Goal: Task Accomplishment & Management: Use online tool/utility

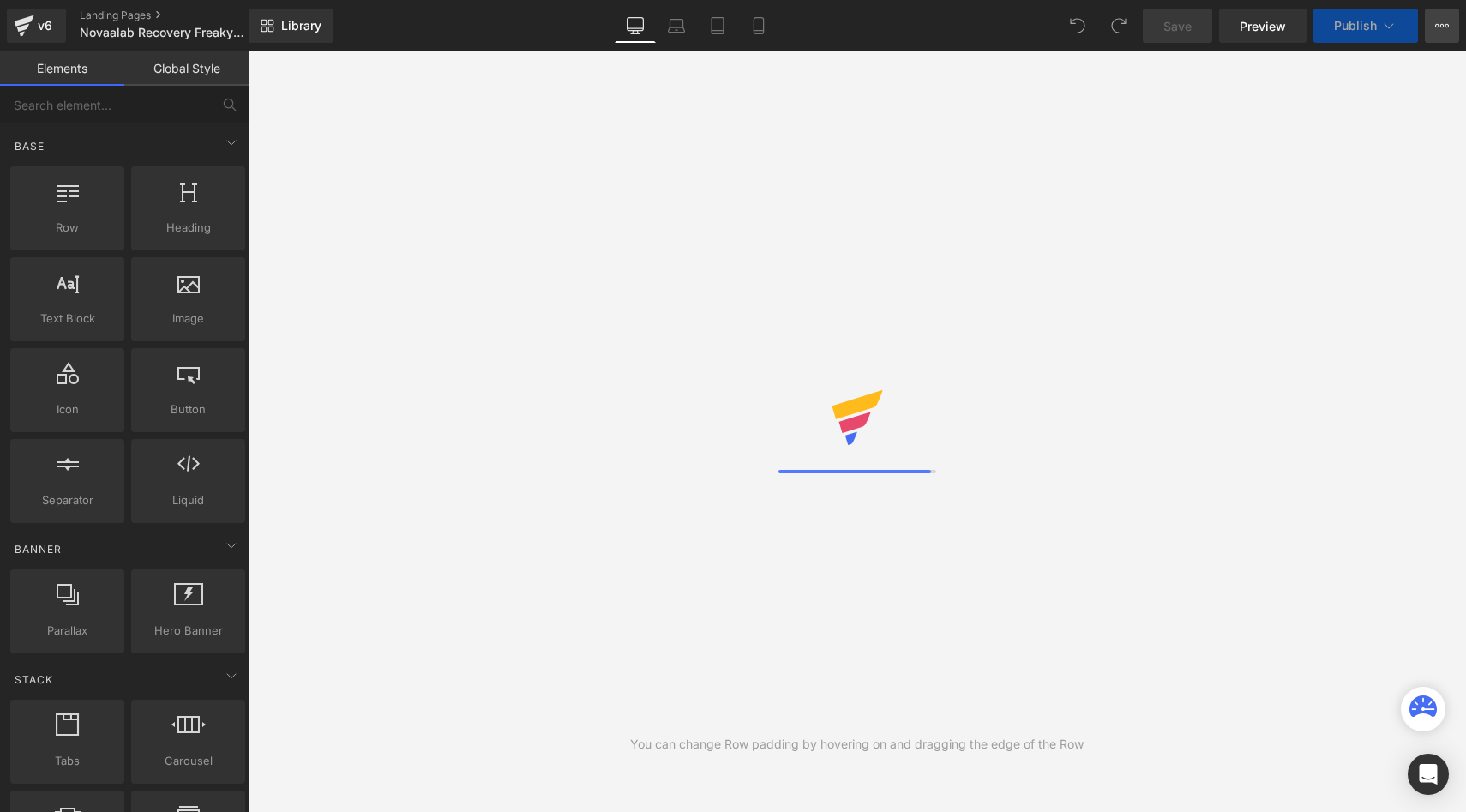
click at [1437, 33] on button "View Live Page View with current Template Save Template to Library Schedule Pub…" at bounding box center [1442, 26] width 34 height 34
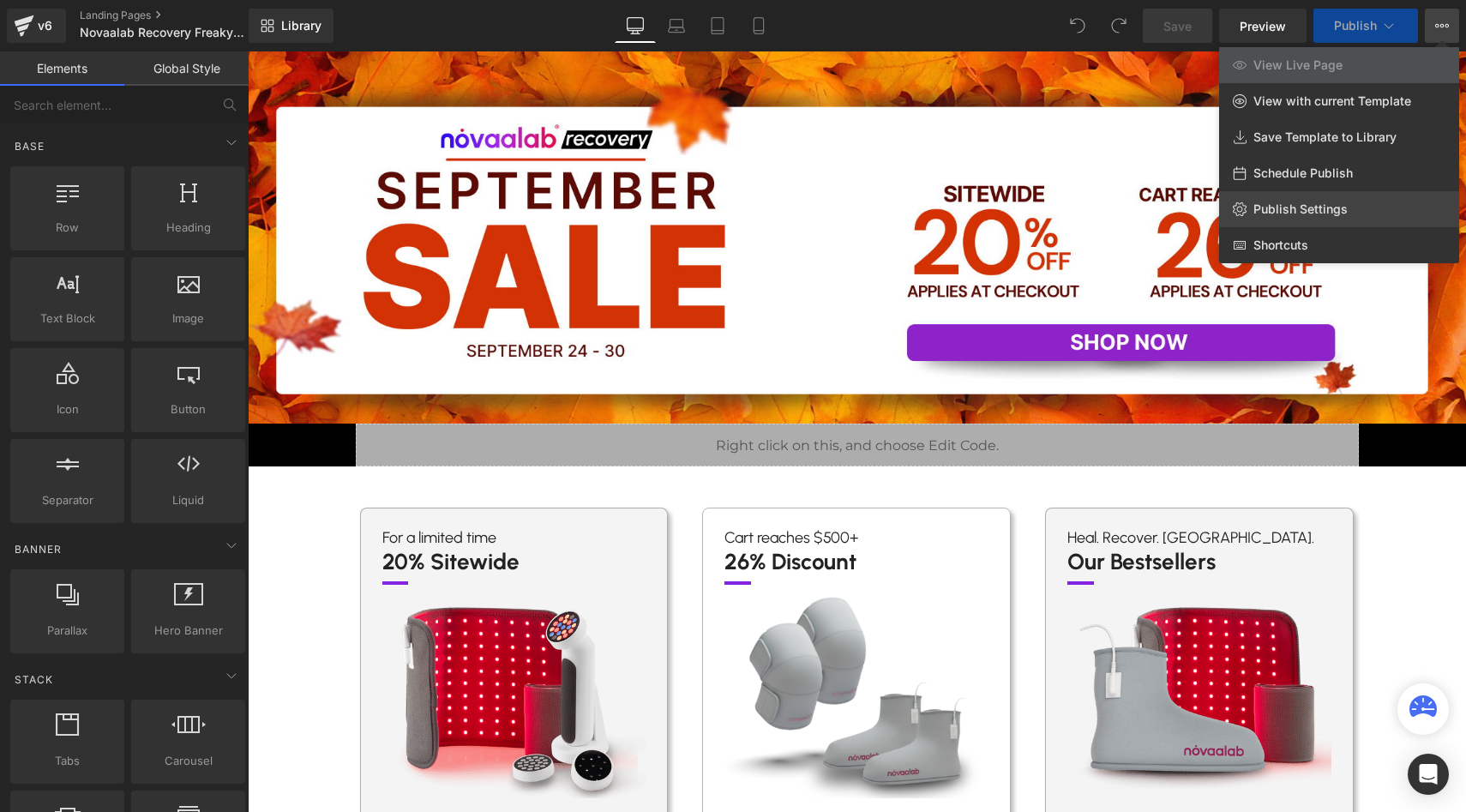
click at [1293, 204] on span "Publish Settings" at bounding box center [1300, 209] width 95 height 15
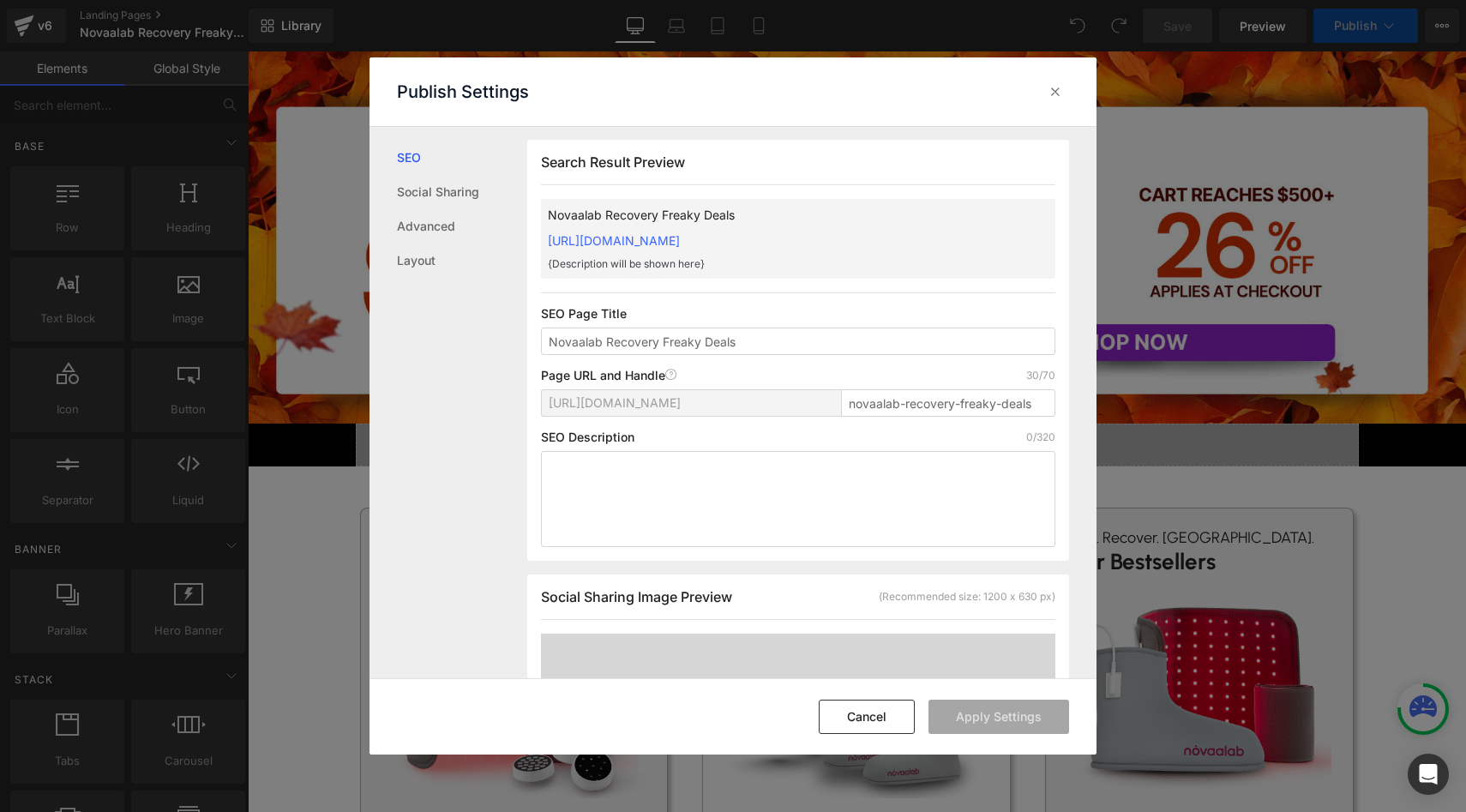
scroll to position [22, 0]
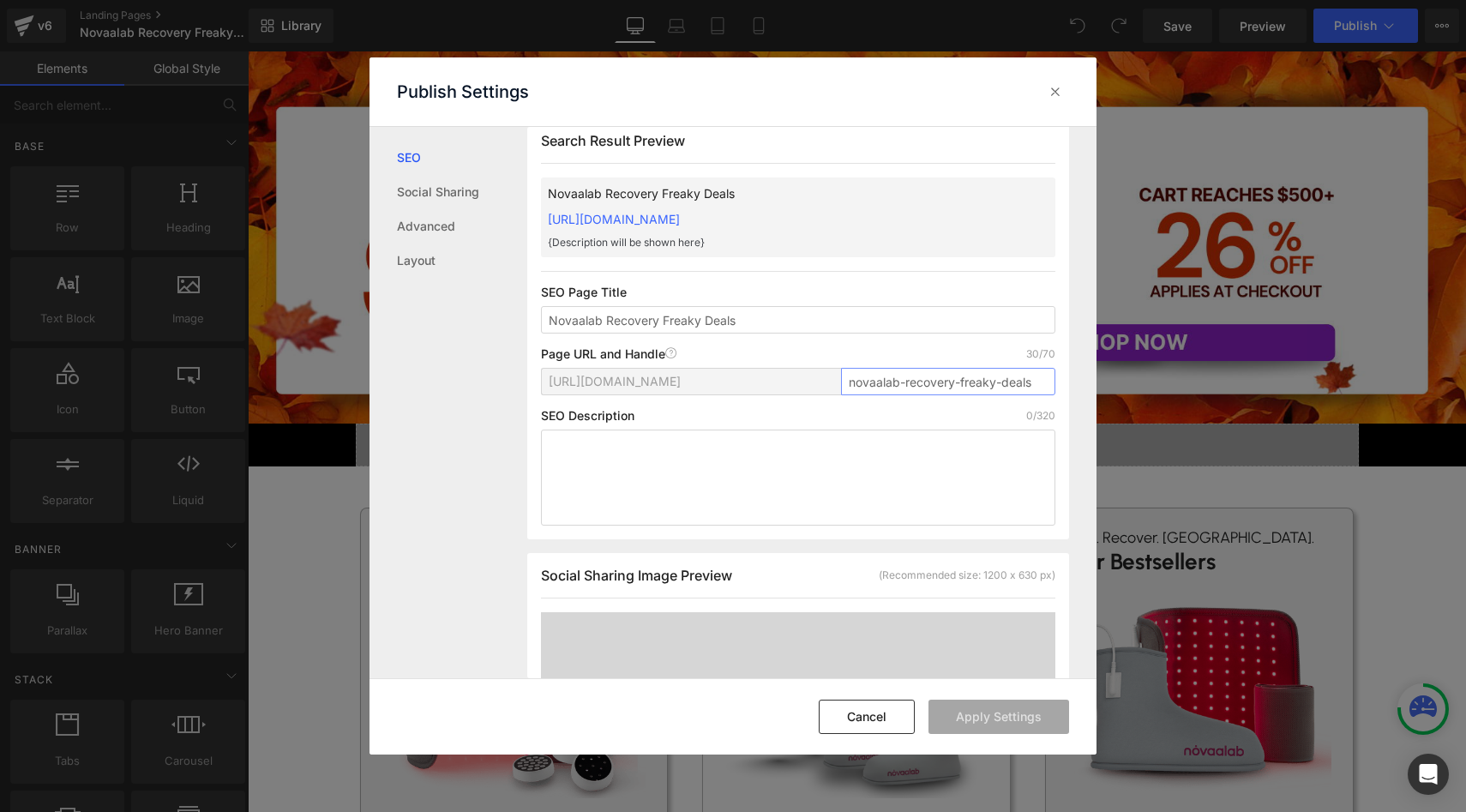
drag, startPoint x: 900, startPoint y: 383, endPoint x: 619, endPoint y: 383, distance: 281.0
click at [619, 383] on div "[URL][DOMAIN_NAME] novaalab-recovery-freaky-deals" at bounding box center [798, 388] width 514 height 42
type input "recovery-freaky-deals"
click at [992, 718] on button "Apply Settings" at bounding box center [999, 717] width 141 height 34
click at [1054, 94] on icon at bounding box center [1055, 91] width 17 height 17
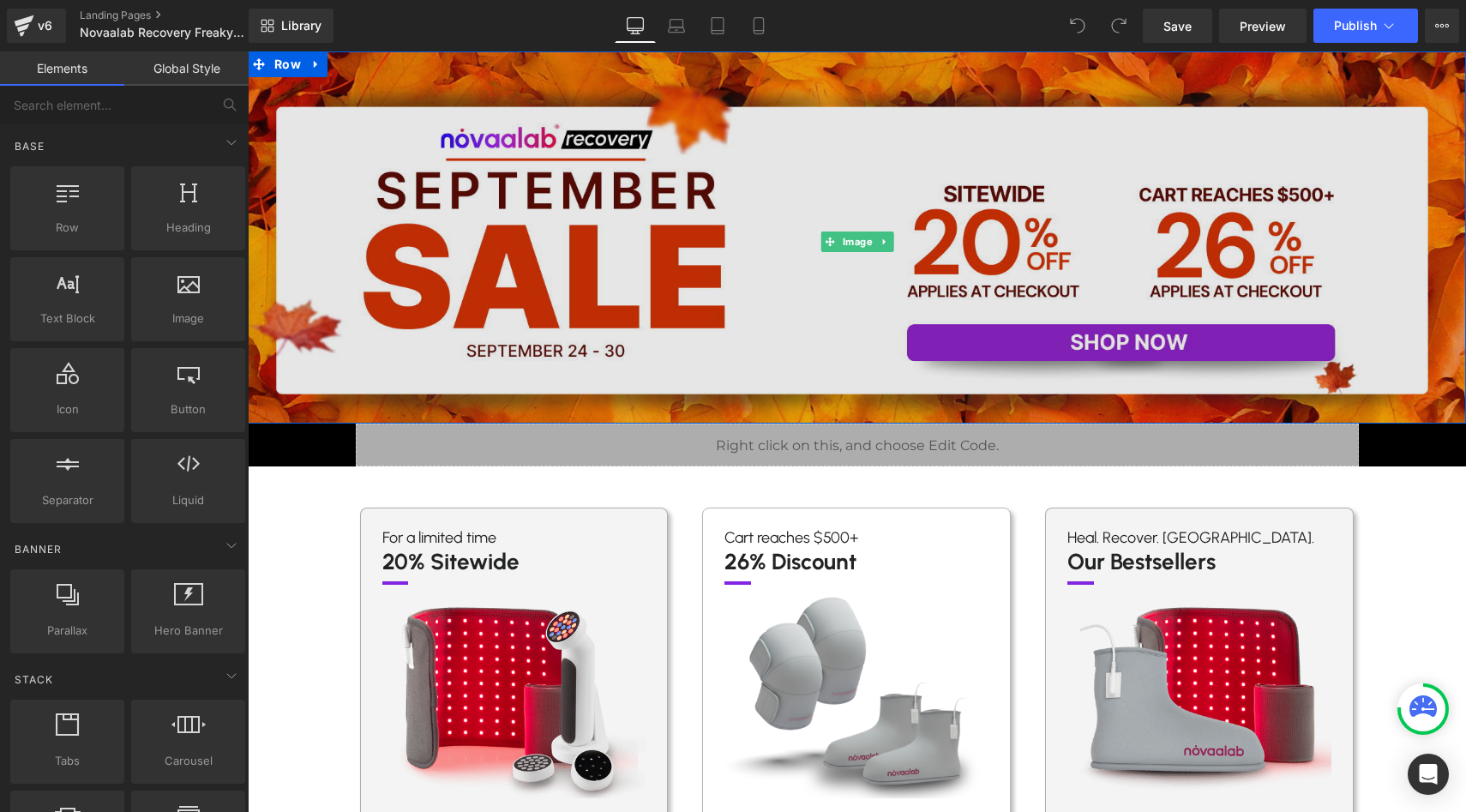
click at [849, 228] on img at bounding box center [856, 241] width 1219 height 381
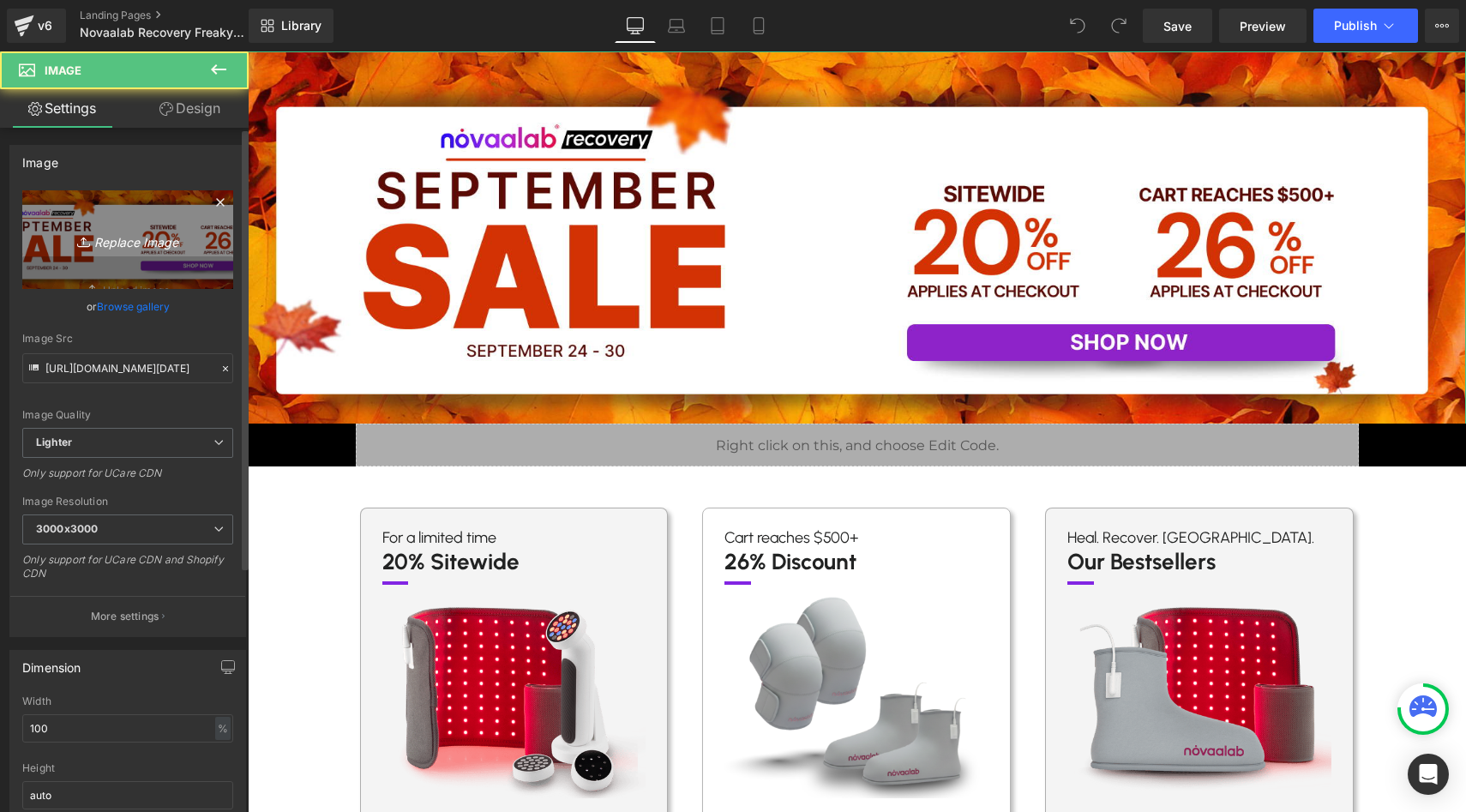
click at [119, 230] on icon "Replace Image" at bounding box center [127, 239] width 137 height 21
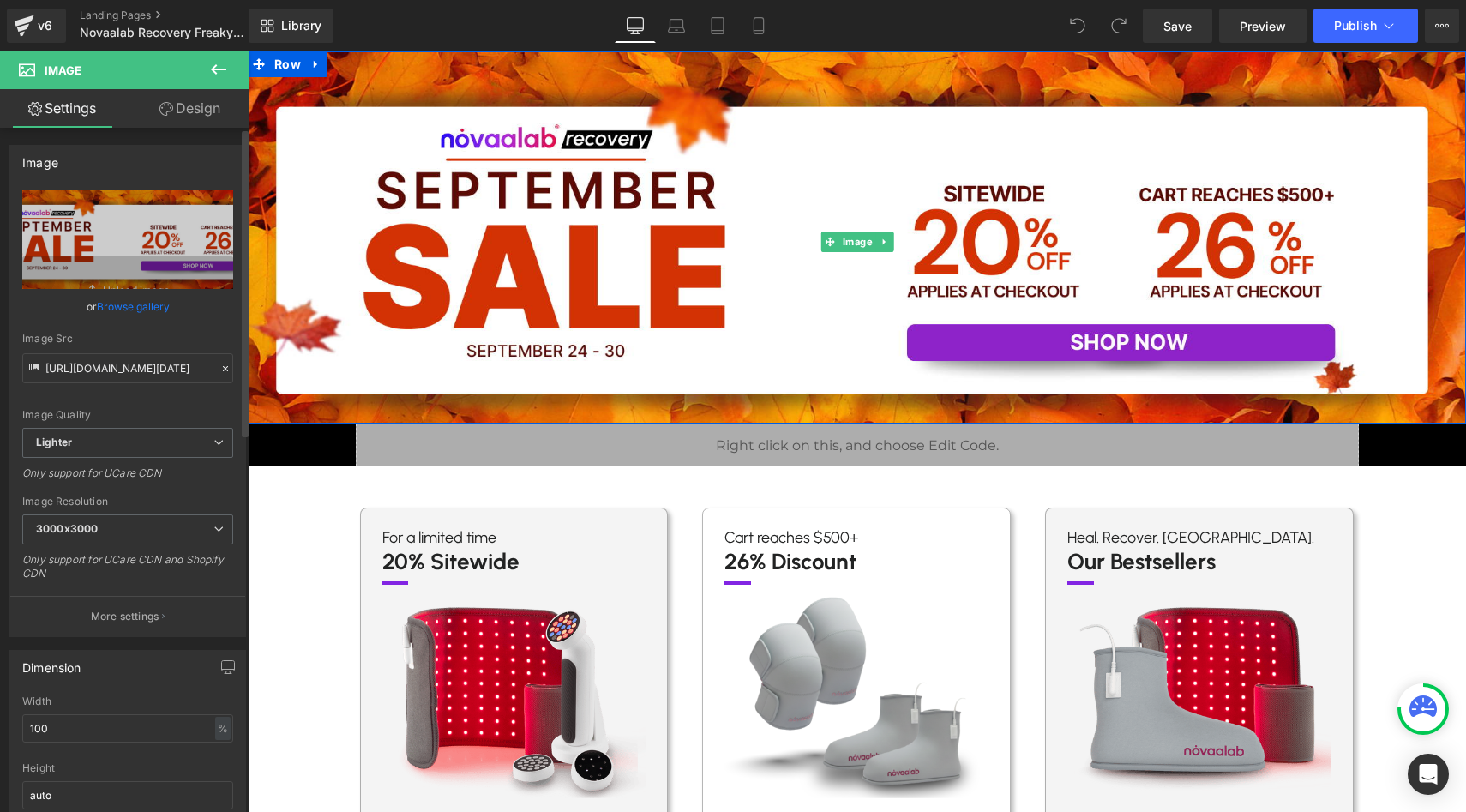
click at [152, 303] on link "Browse gallery" at bounding box center [133, 307] width 72 height 30
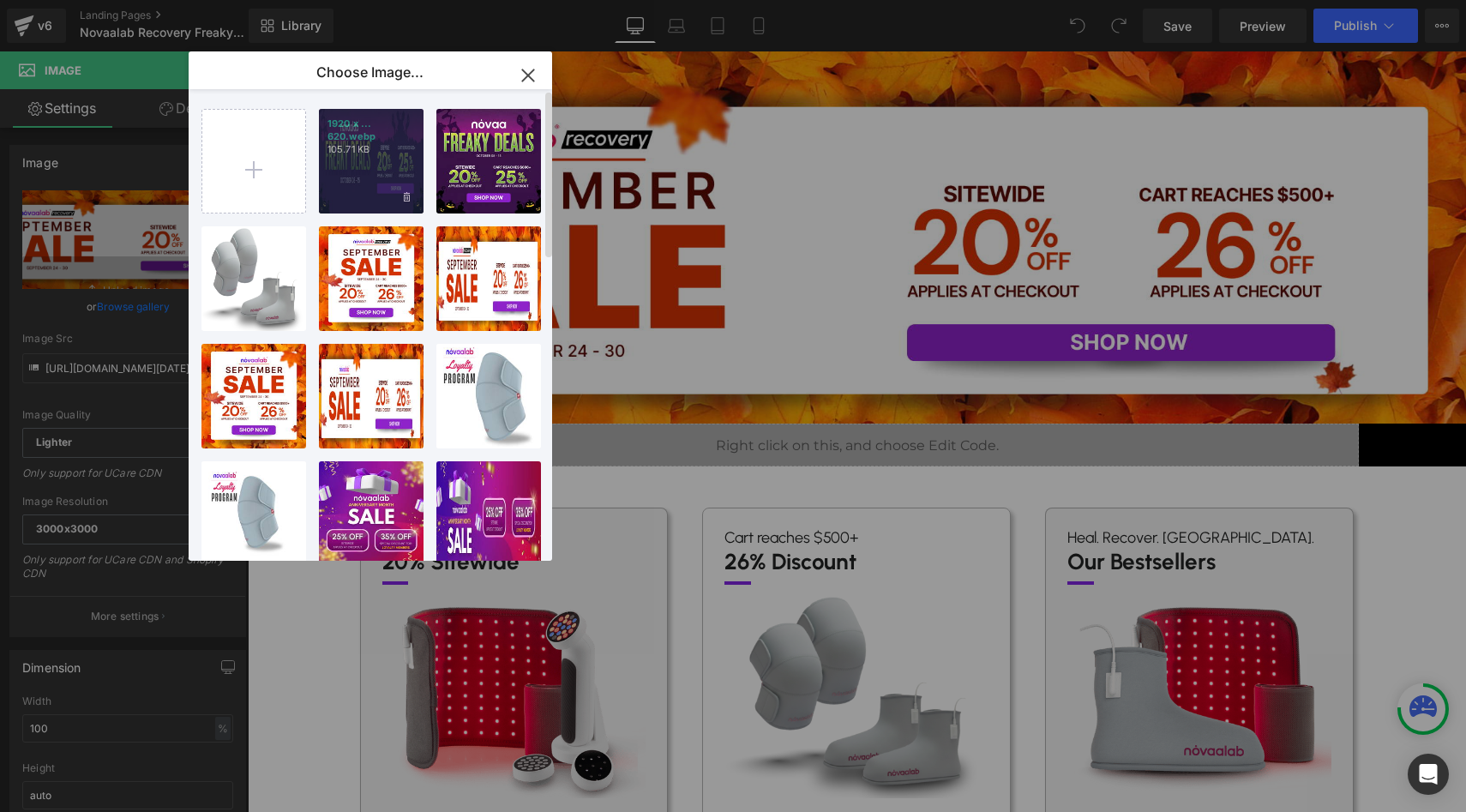
click at [379, 140] on p "1920 x ... 620.webp" at bounding box center [371, 130] width 87 height 26
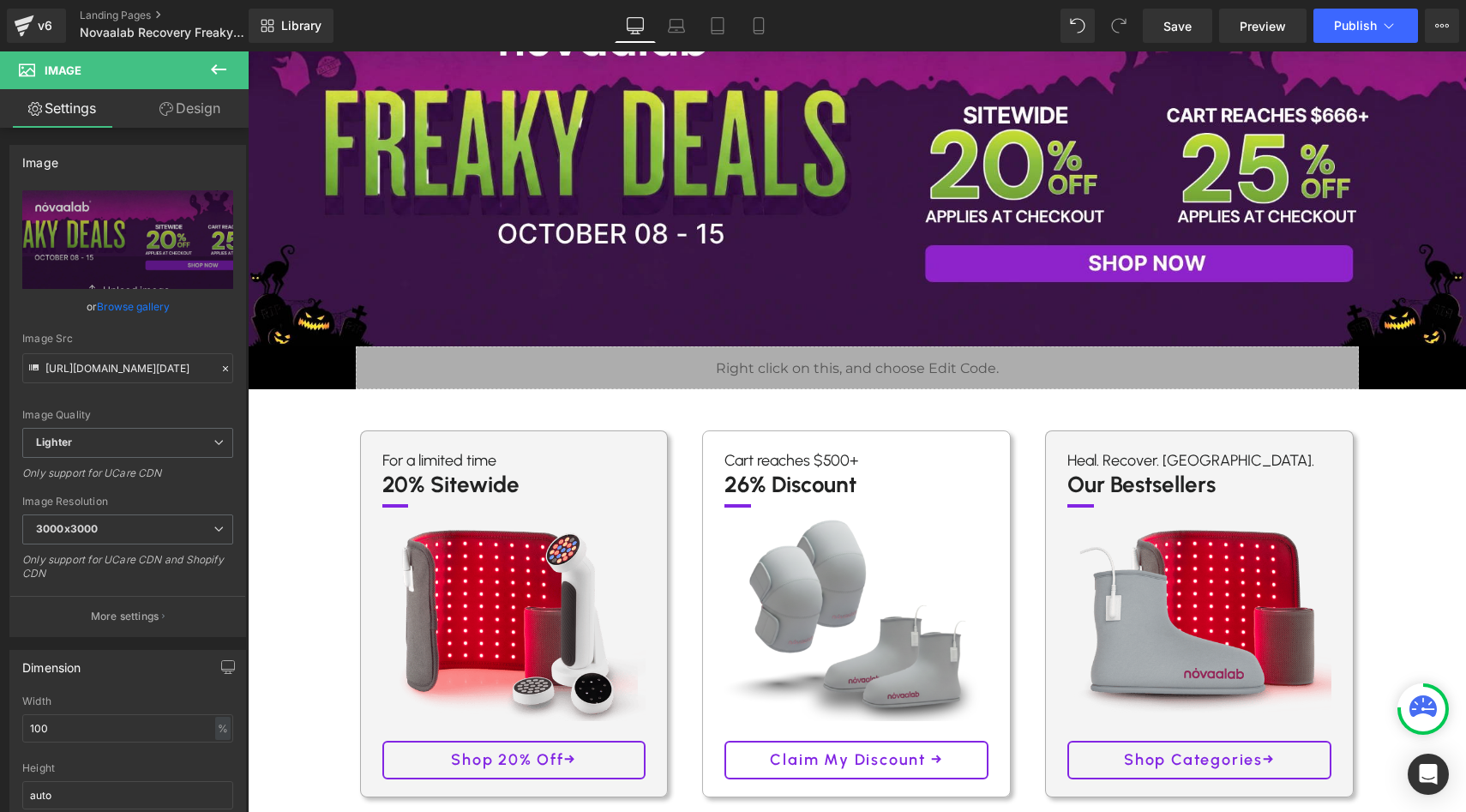
scroll to position [88, 0]
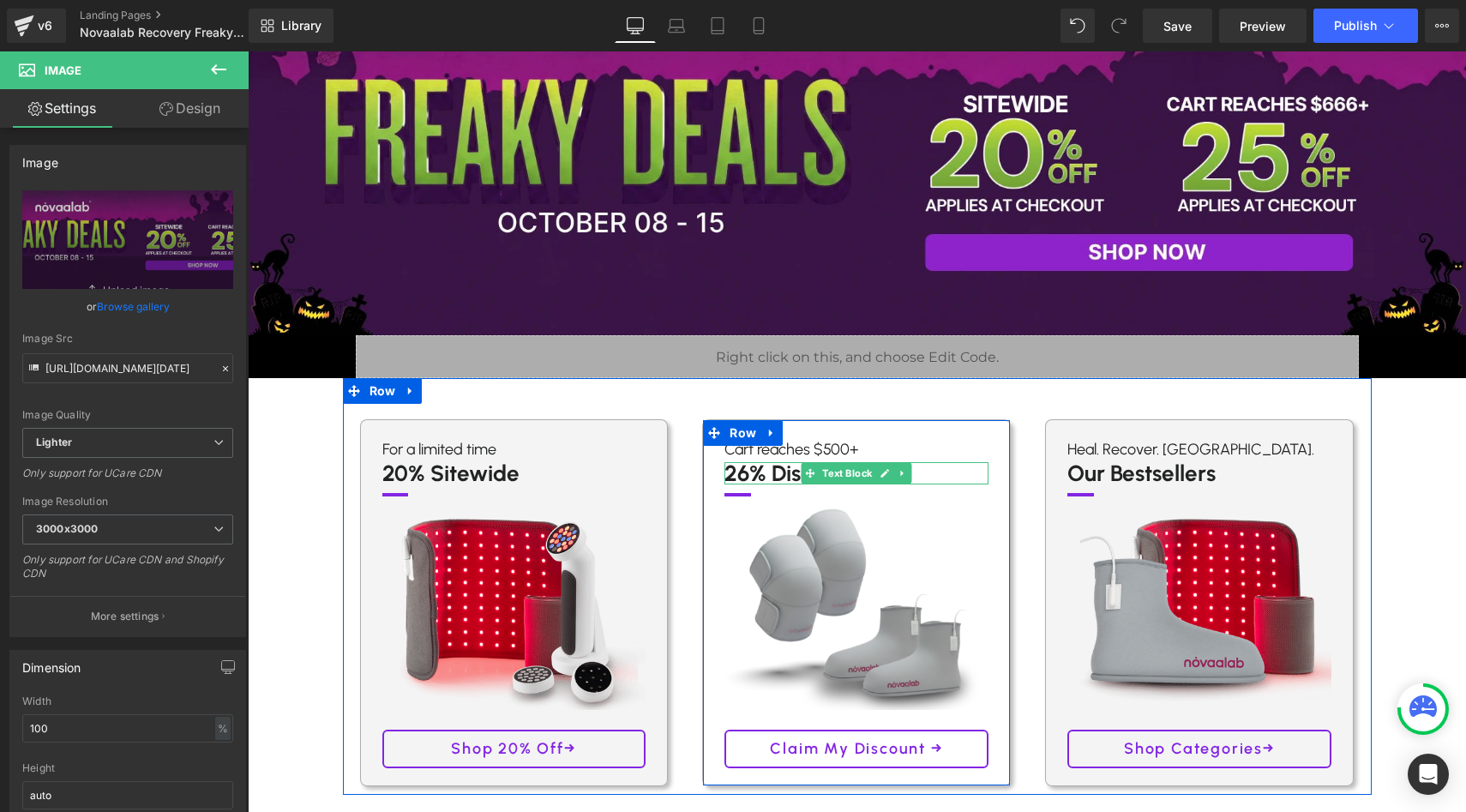
click at [748, 475] on p "26% Discount" at bounding box center [856, 473] width 264 height 22
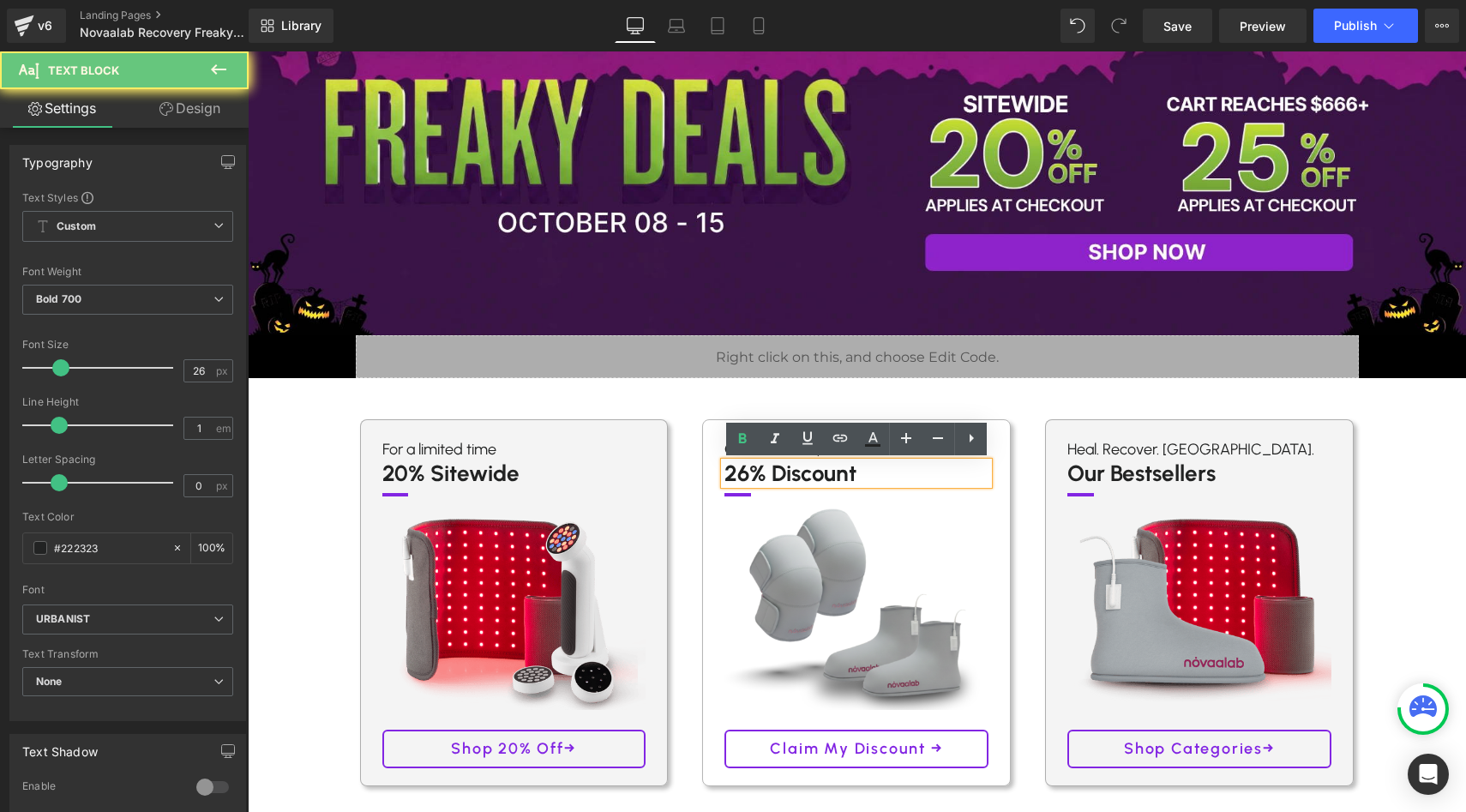
click at [744, 476] on p "26% Discount" at bounding box center [856, 473] width 264 height 22
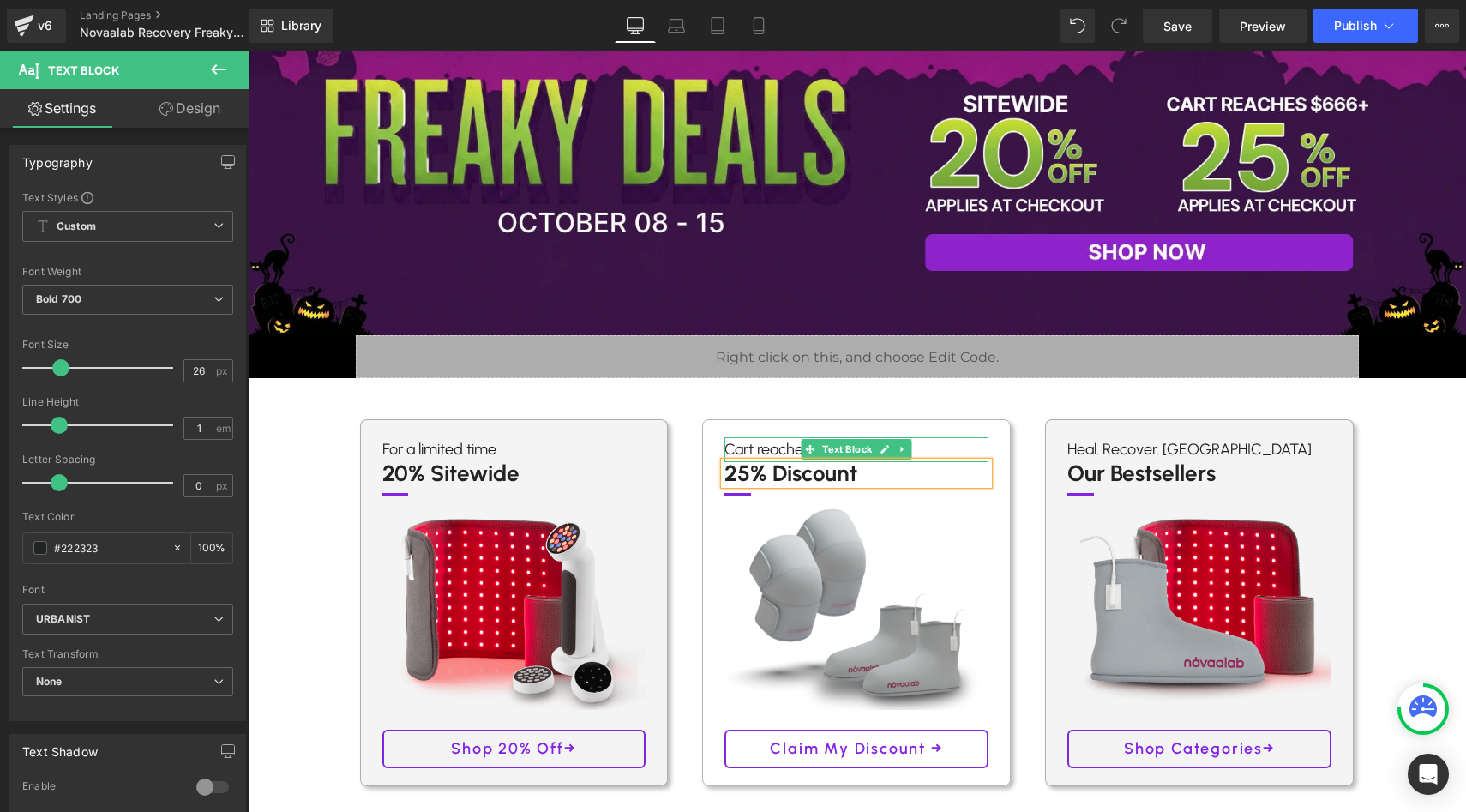
click at [933, 442] on p "Cart reaches $500+" at bounding box center [856, 450] width 264 height 25
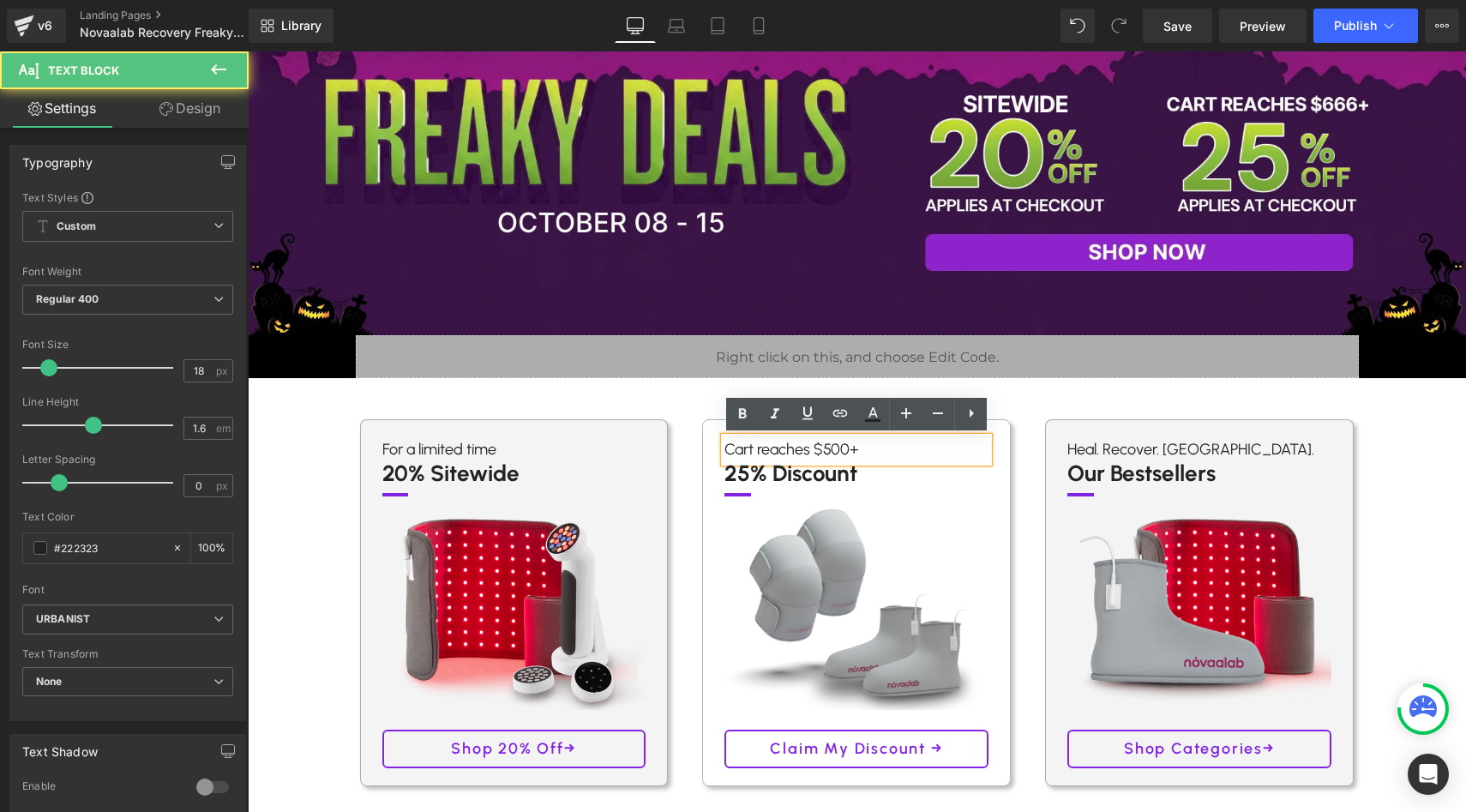
click at [844, 446] on p "Cart reaches $500+" at bounding box center [856, 450] width 264 height 25
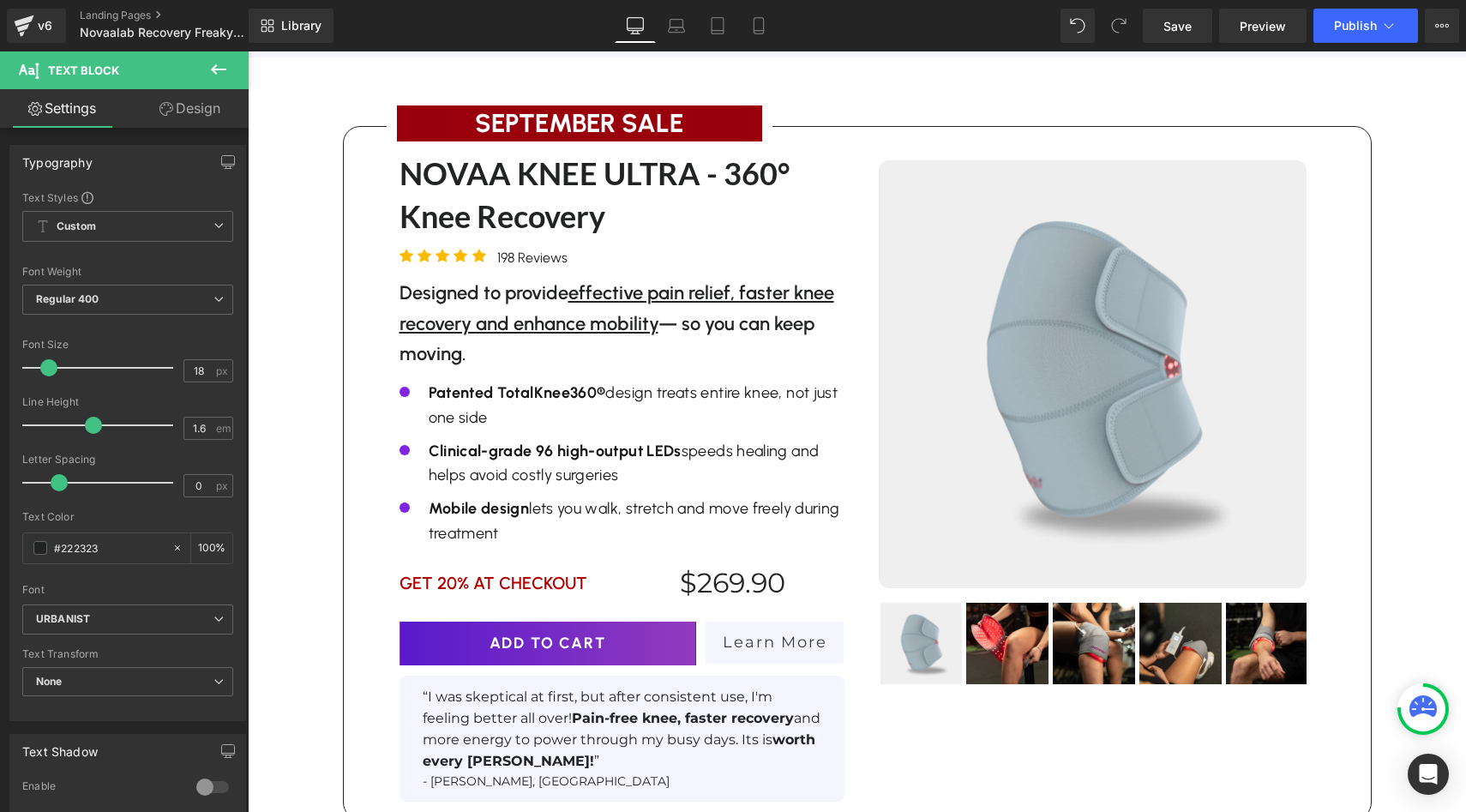
scroll to position [2198, 0]
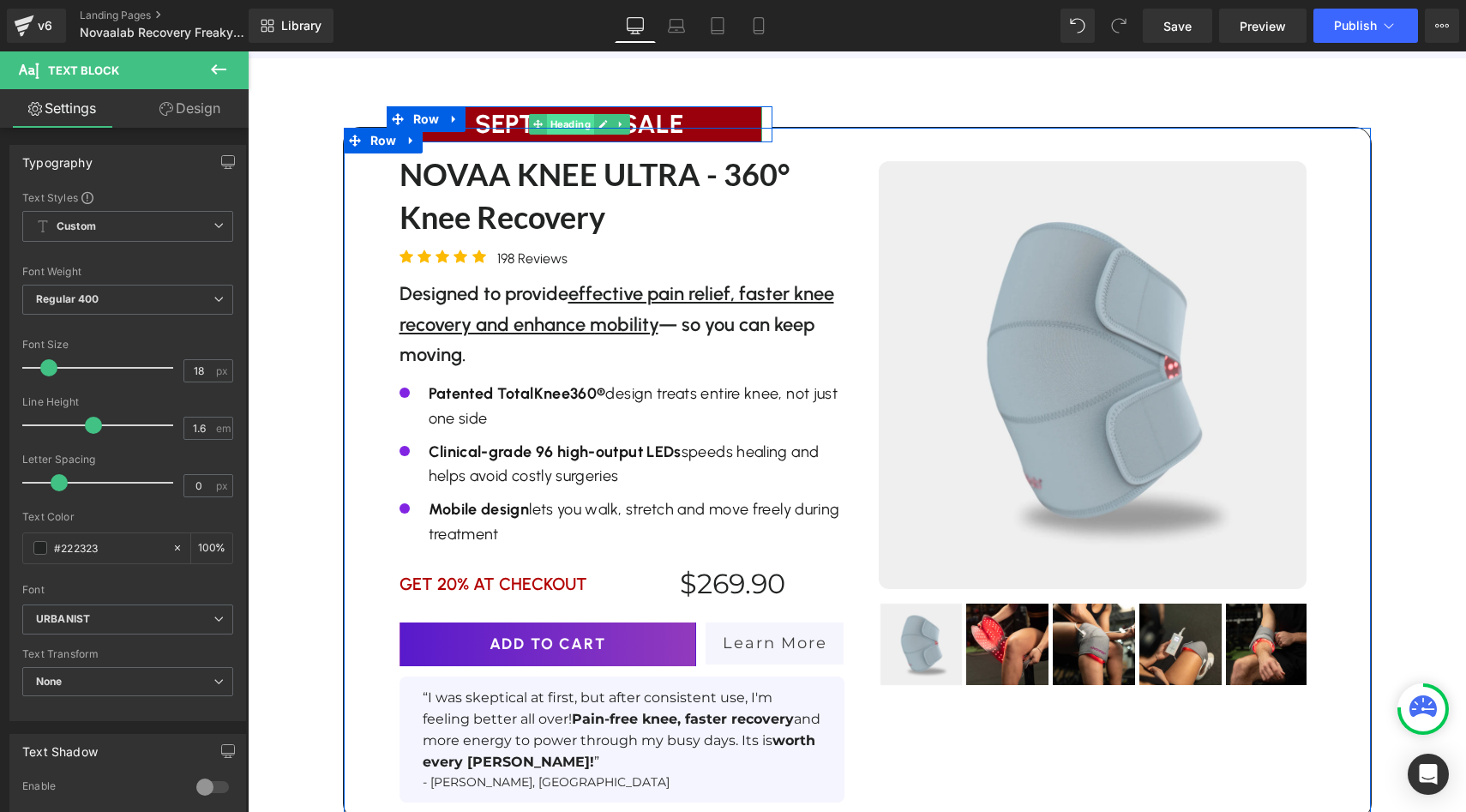
click at [574, 114] on span "Heading" at bounding box center [569, 124] width 47 height 20
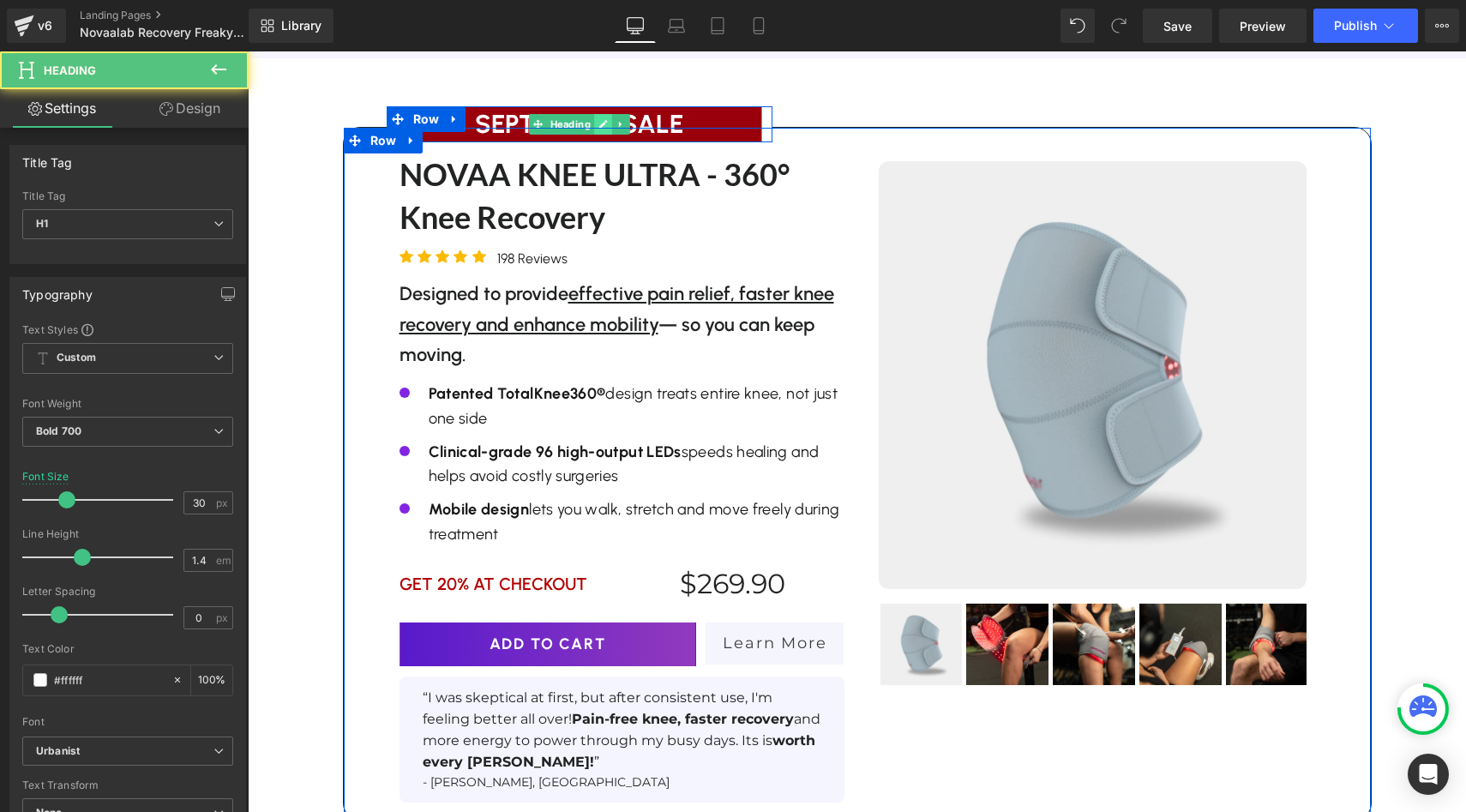
click at [600, 120] on icon at bounding box center [603, 125] width 9 height 9
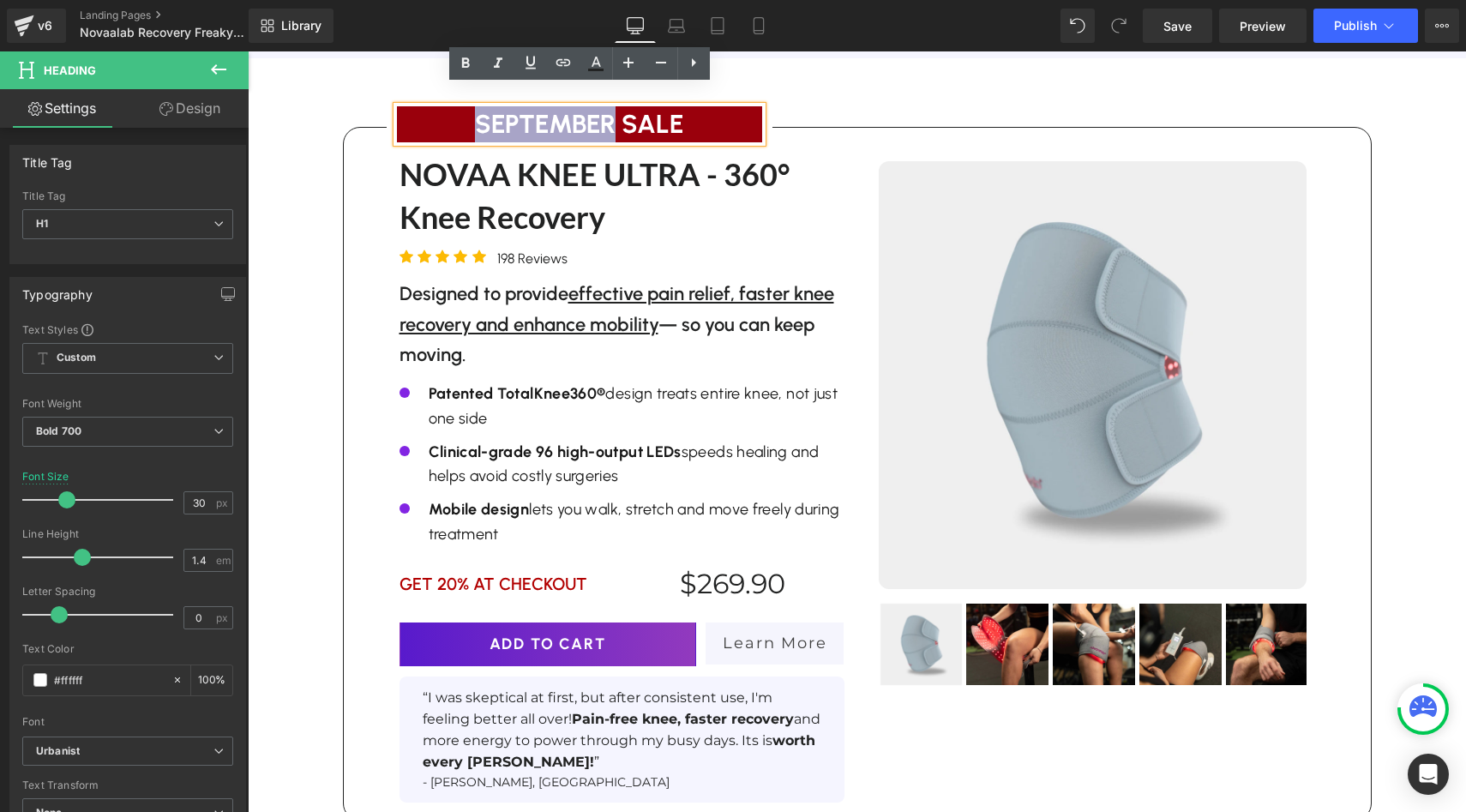
click at [600, 106] on h1 "SEPTEMBER SALE" at bounding box center [579, 124] width 365 height 36
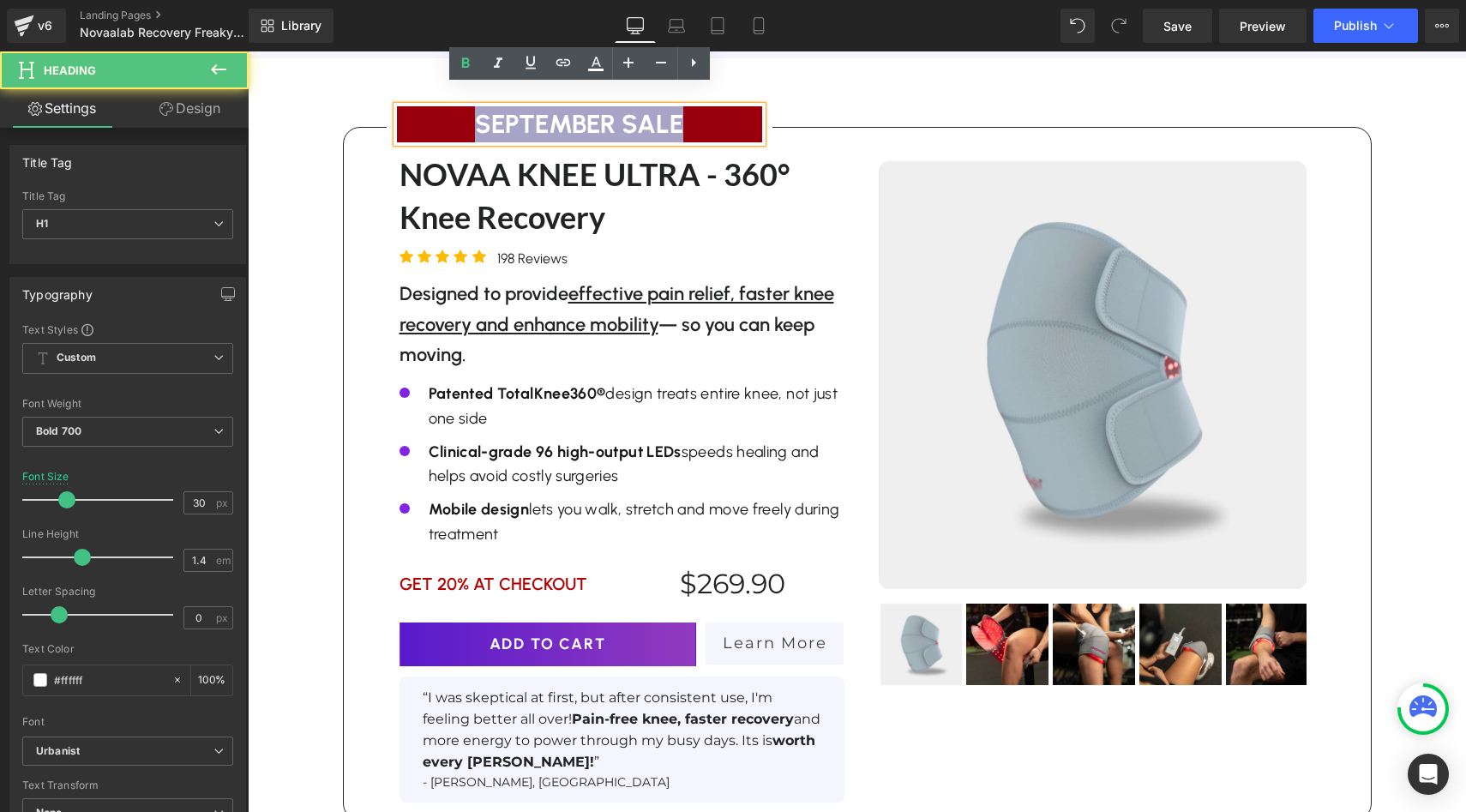
click at [600, 106] on h1 "SEPTEMBER SALE" at bounding box center [579, 124] width 365 height 36
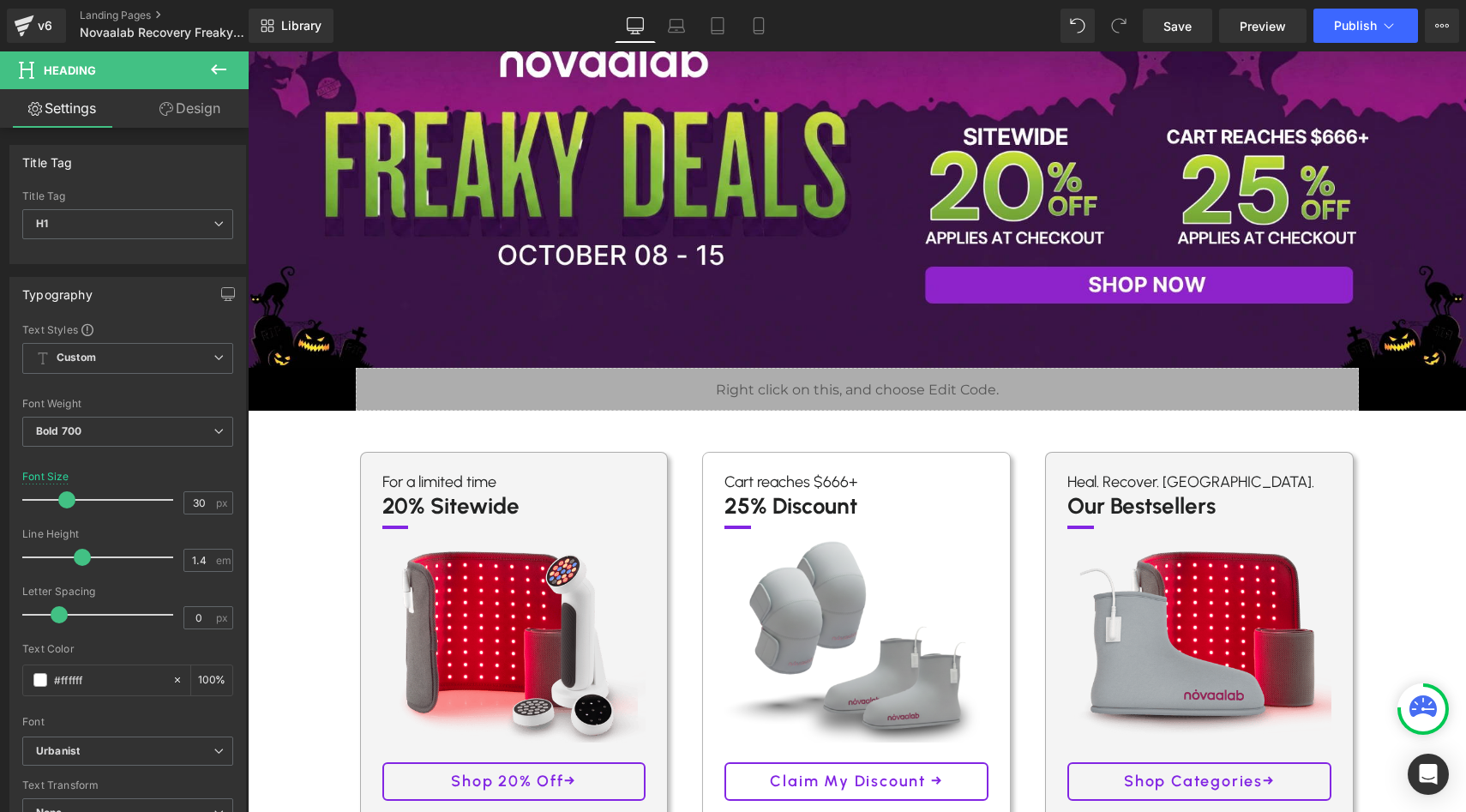
scroll to position [0, 0]
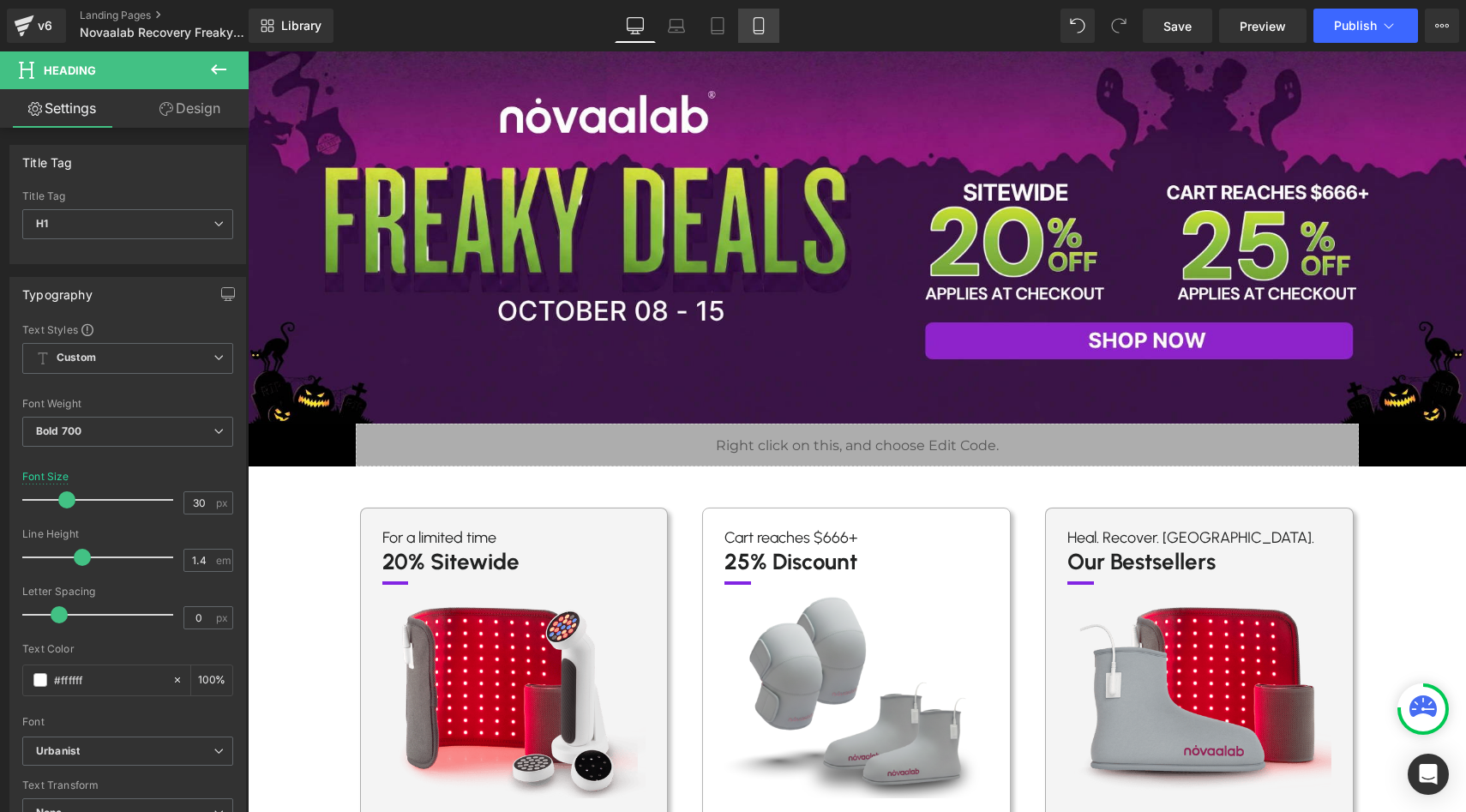
click at [759, 32] on icon at bounding box center [758, 25] width 17 height 17
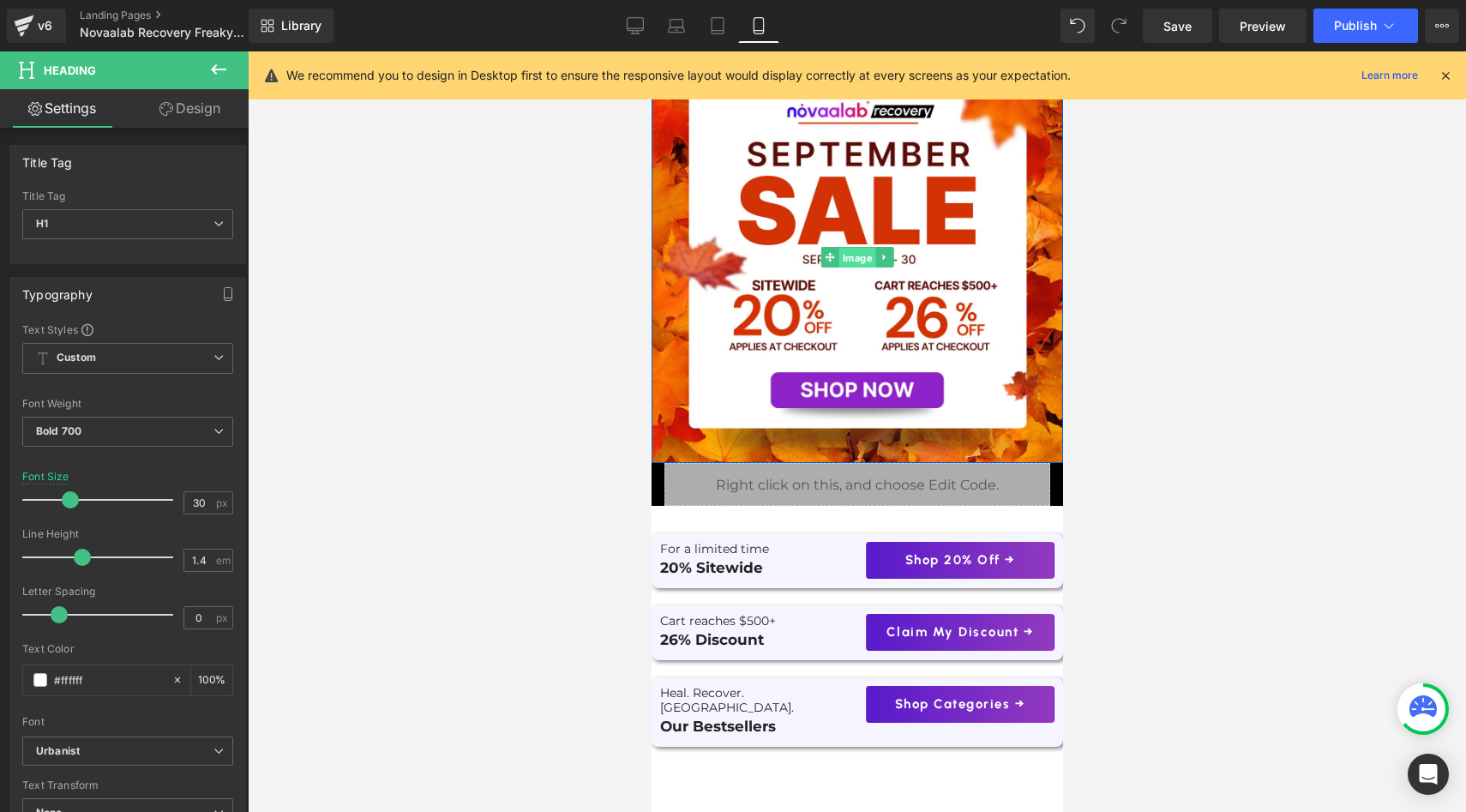
click at [844, 262] on span "Image" at bounding box center [857, 257] width 37 height 20
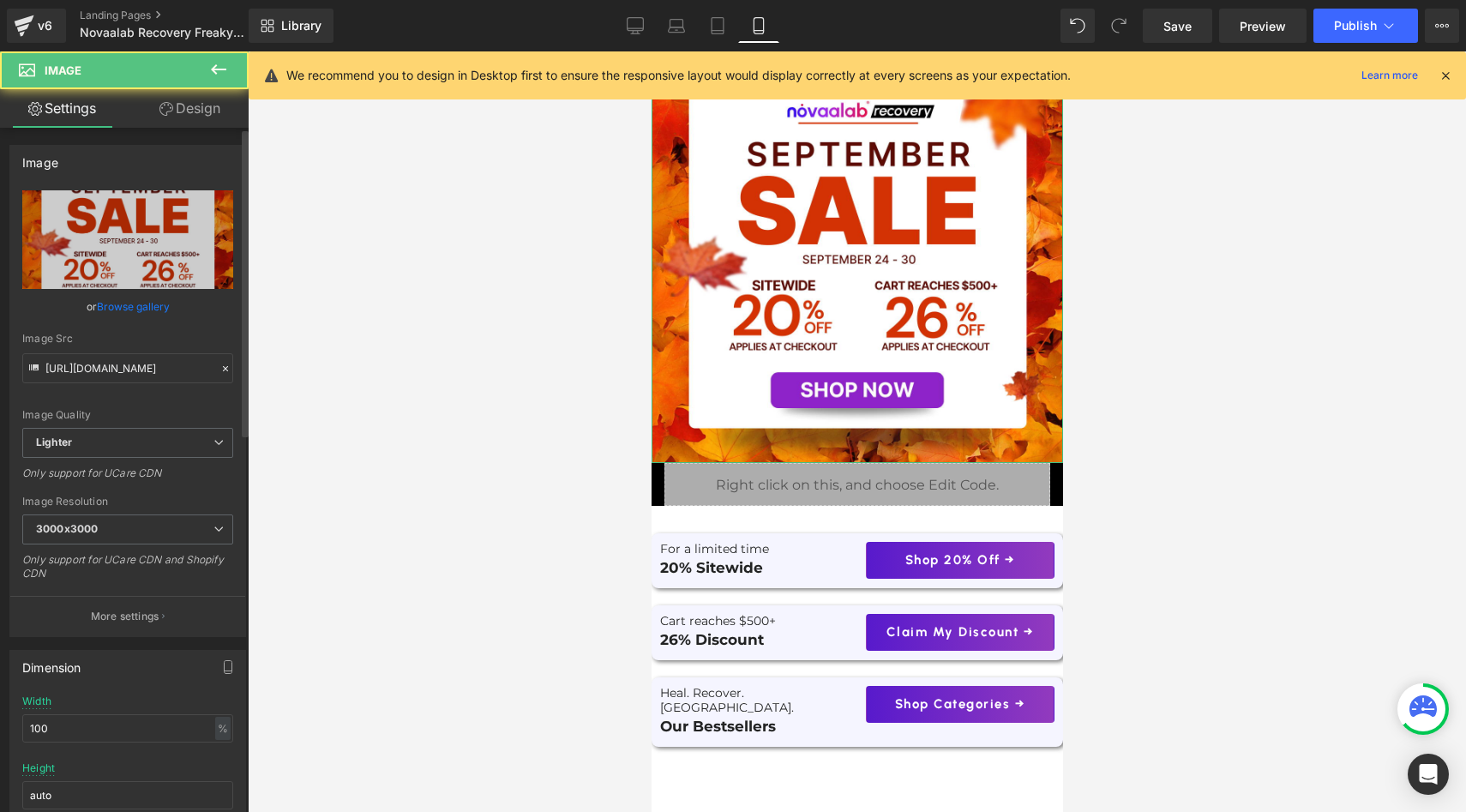
click at [131, 303] on link "Browse gallery" at bounding box center [133, 307] width 72 height 30
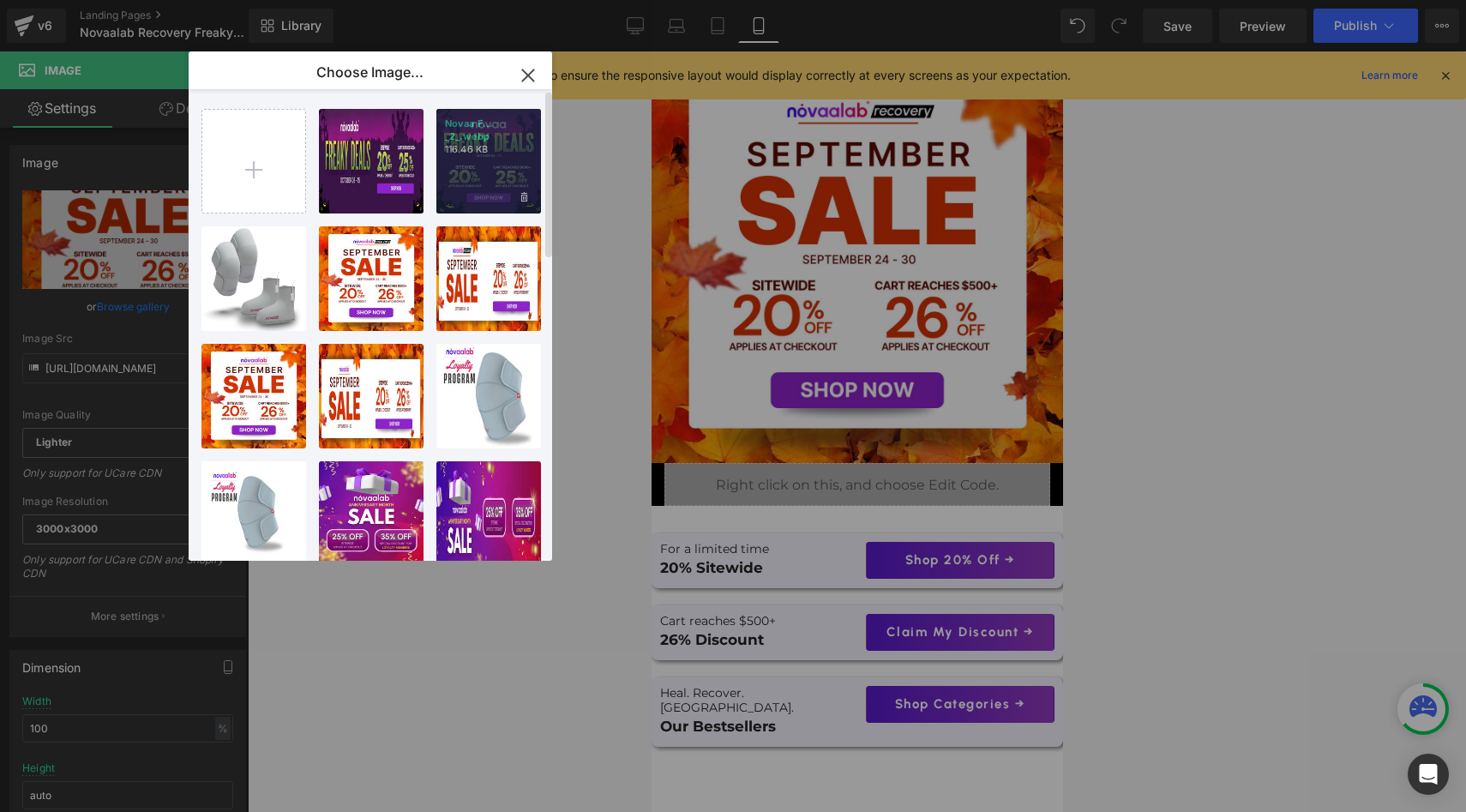
click at [481, 168] on div "Novaa F... _2_.webp 116.46 KB" at bounding box center [489, 161] width 104 height 104
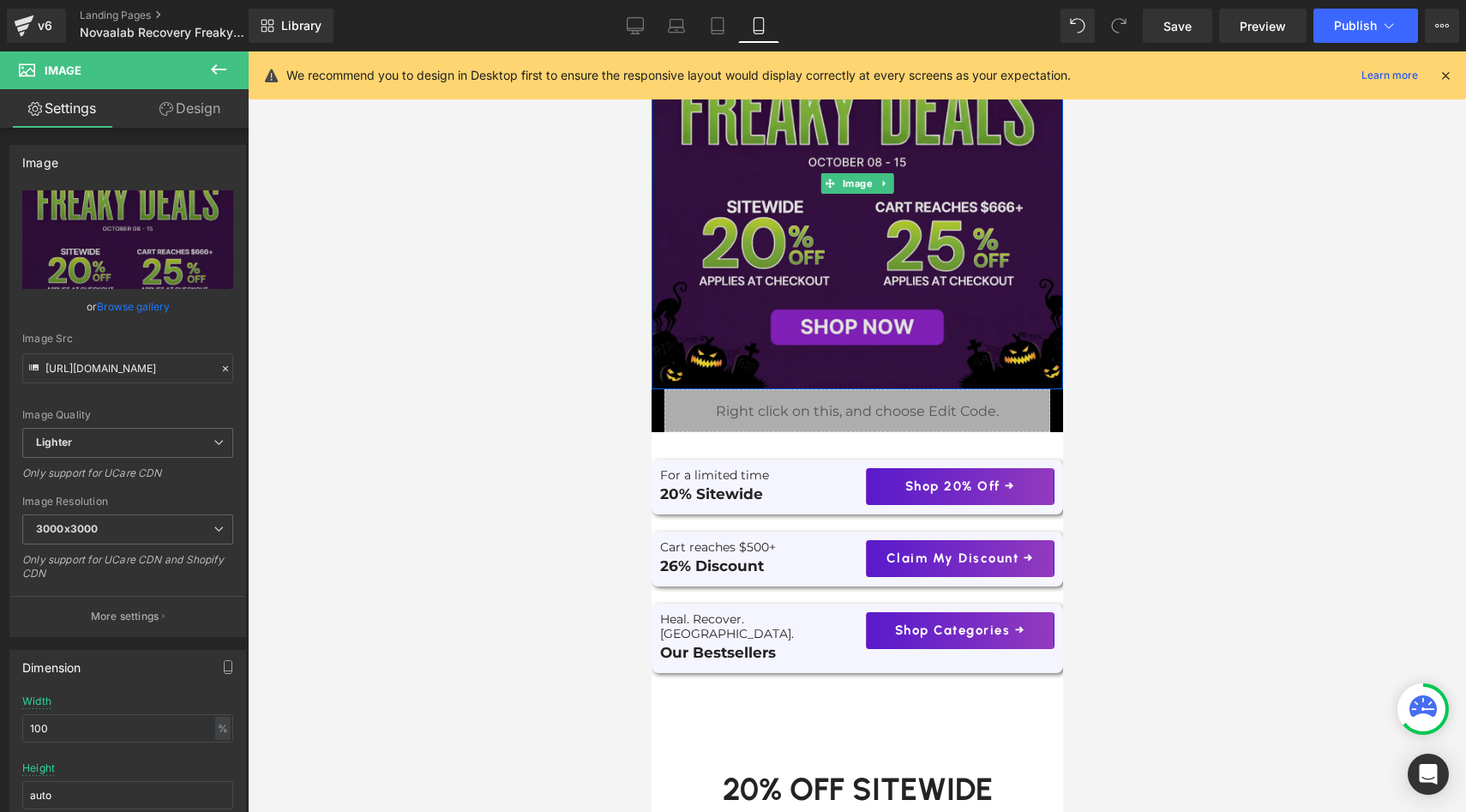
scroll to position [201, 0]
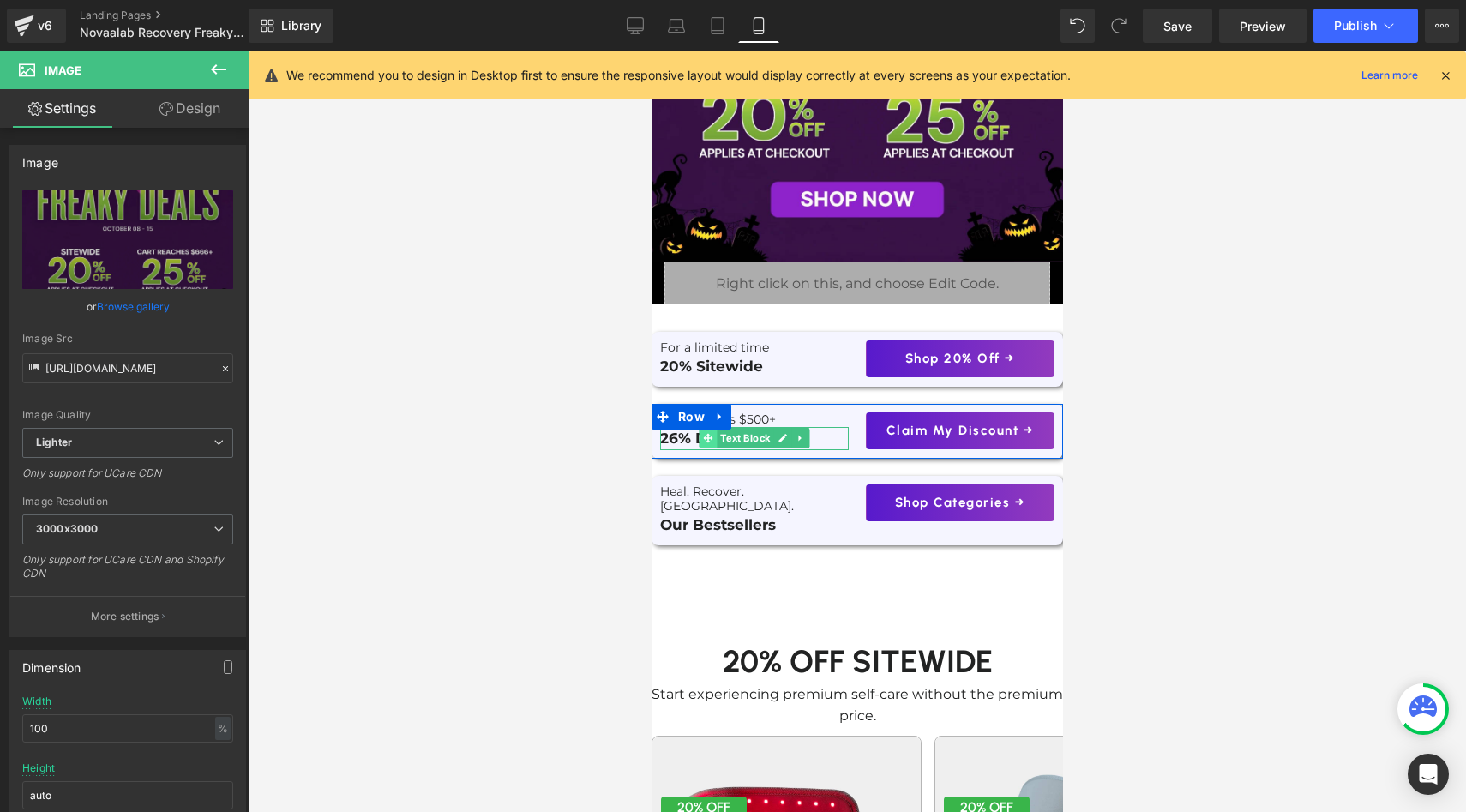
click at [703, 444] on div "26% Discount Text Block" at bounding box center [753, 438] width 188 height 23
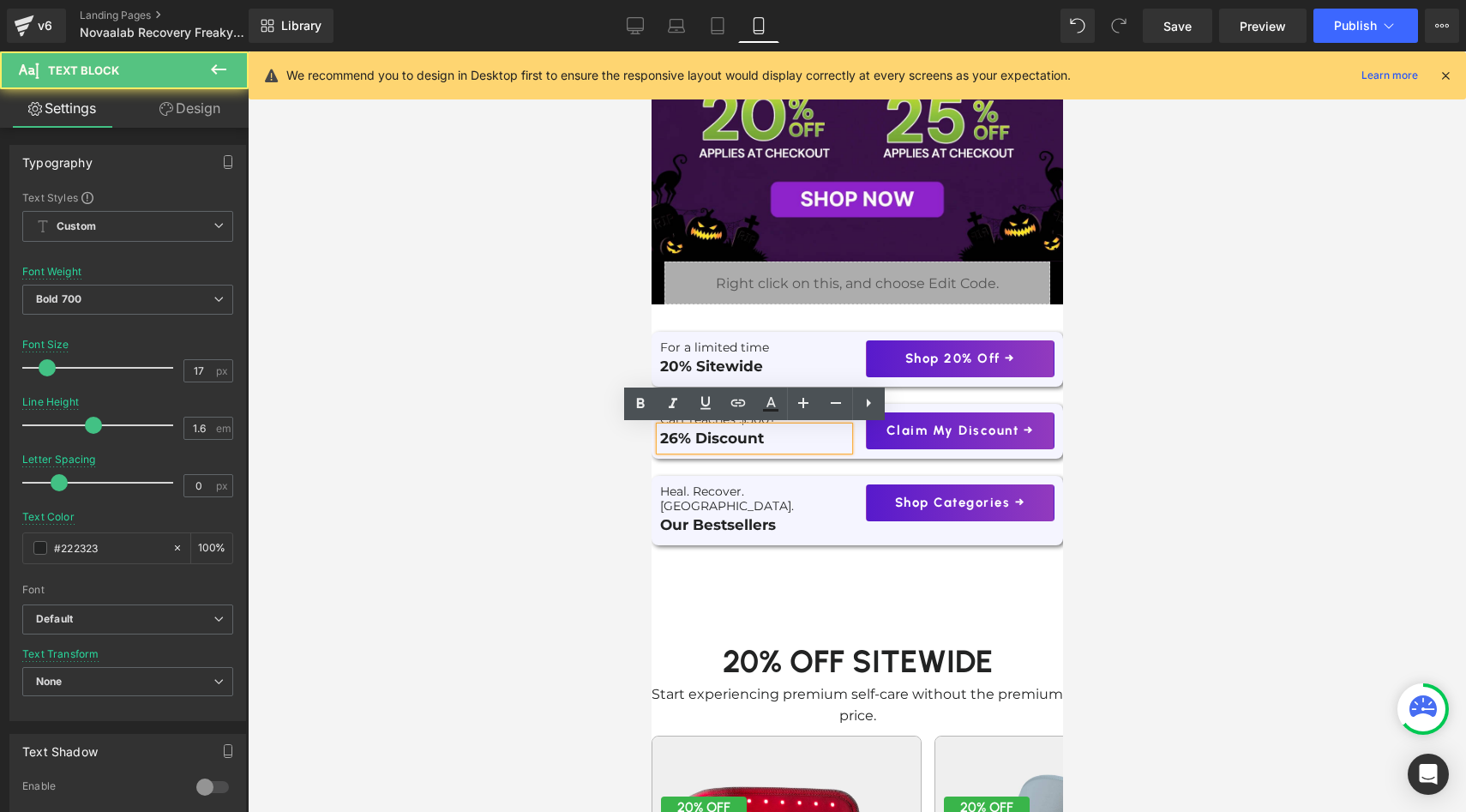
click at [677, 440] on p "26% Discount" at bounding box center [753, 438] width 188 height 23
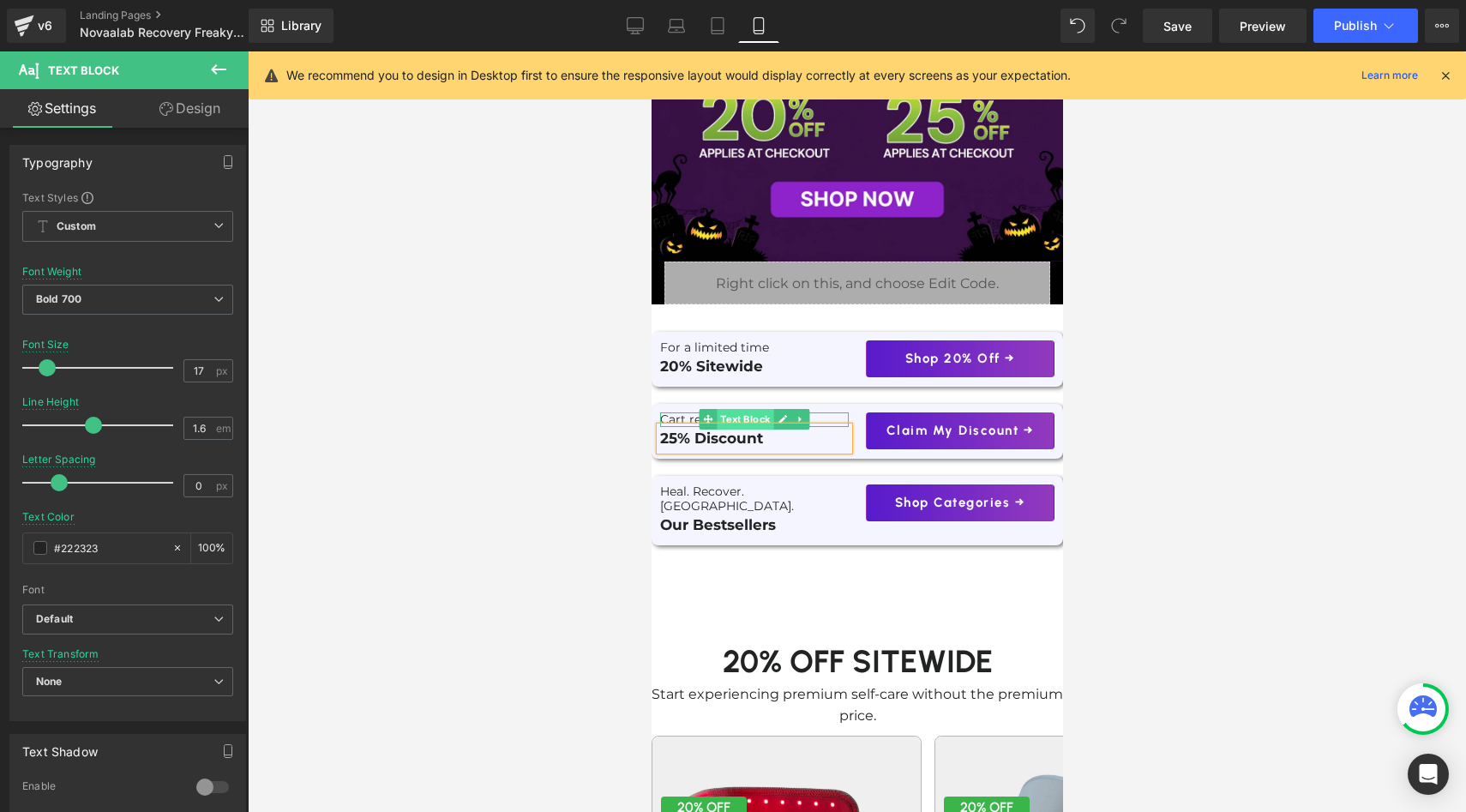
click at [725, 417] on span "Text Block" at bounding box center [744, 419] width 57 height 20
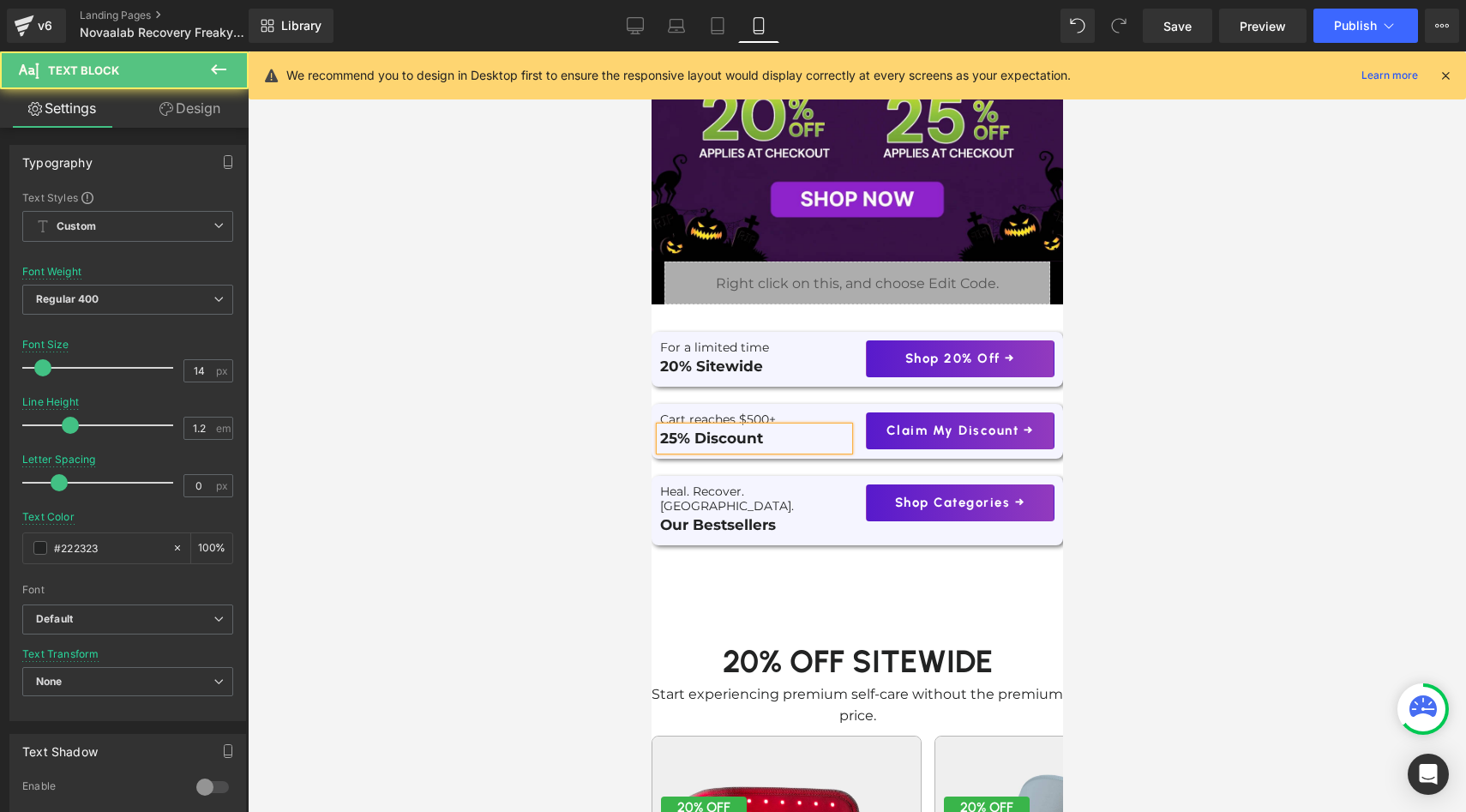
click at [787, 427] on div "25% Discount" at bounding box center [753, 438] width 188 height 23
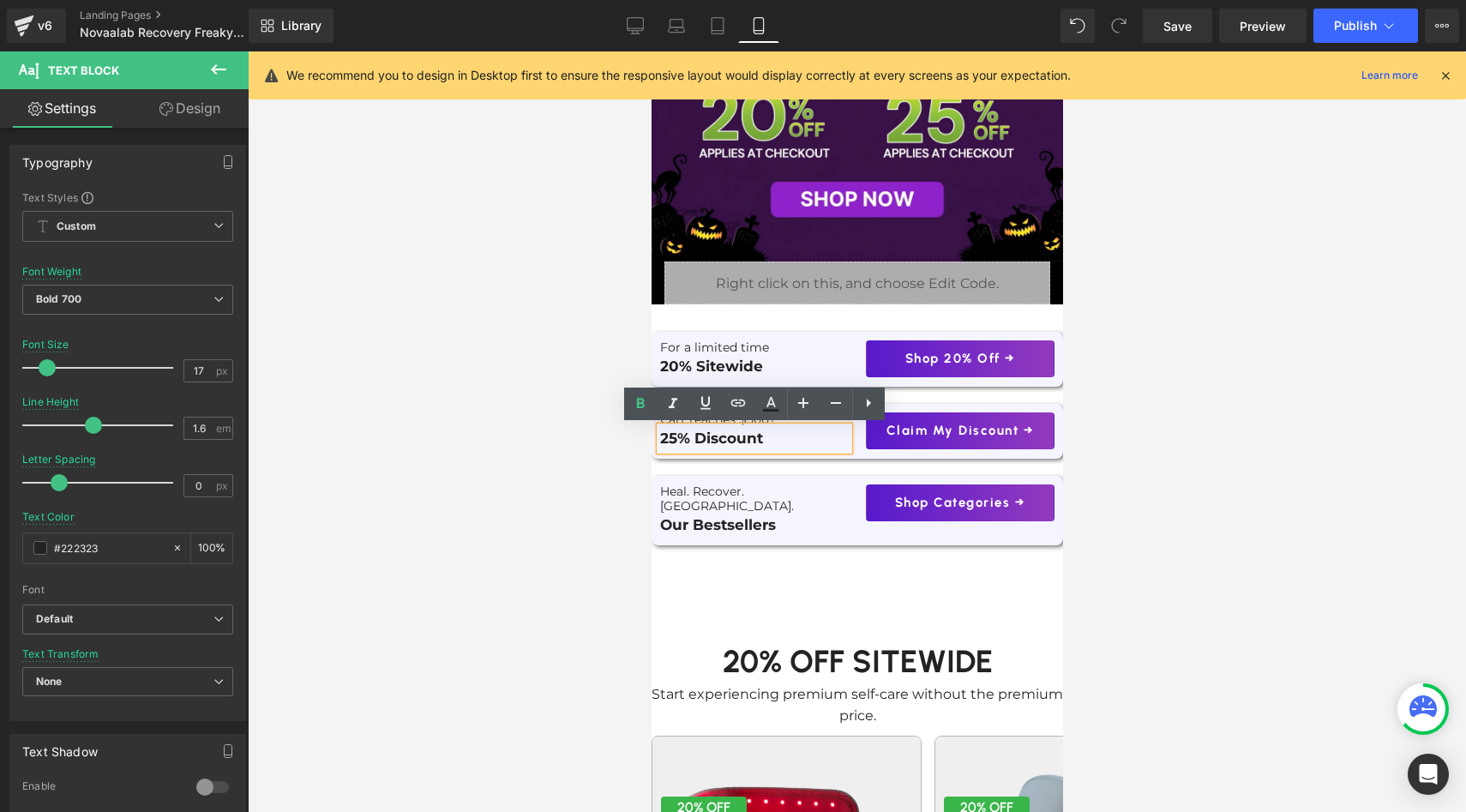
click at [819, 301] on div "Liquid Row Row" at bounding box center [856, 283] width 412 height 43
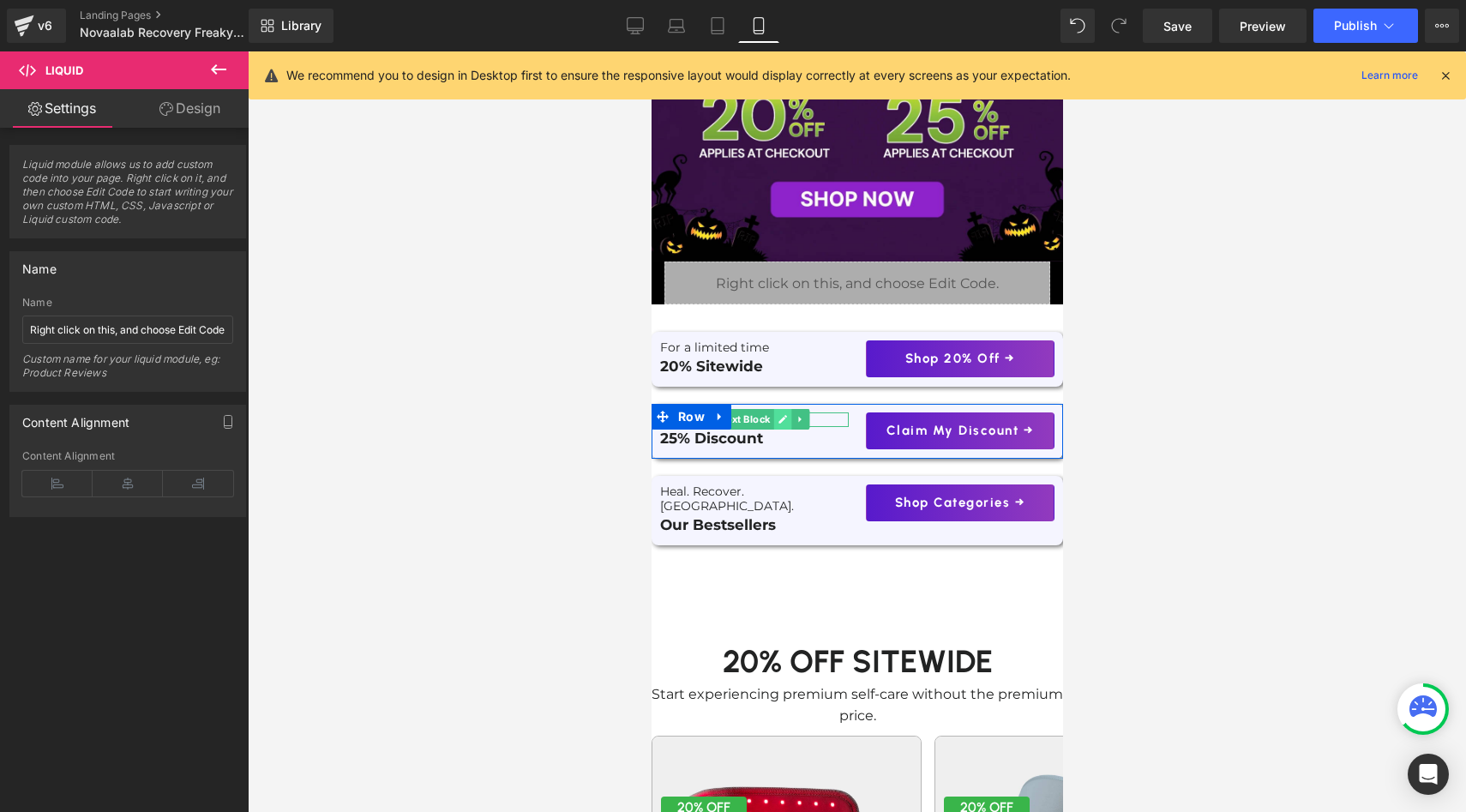
click at [785, 418] on icon at bounding box center [782, 420] width 10 height 11
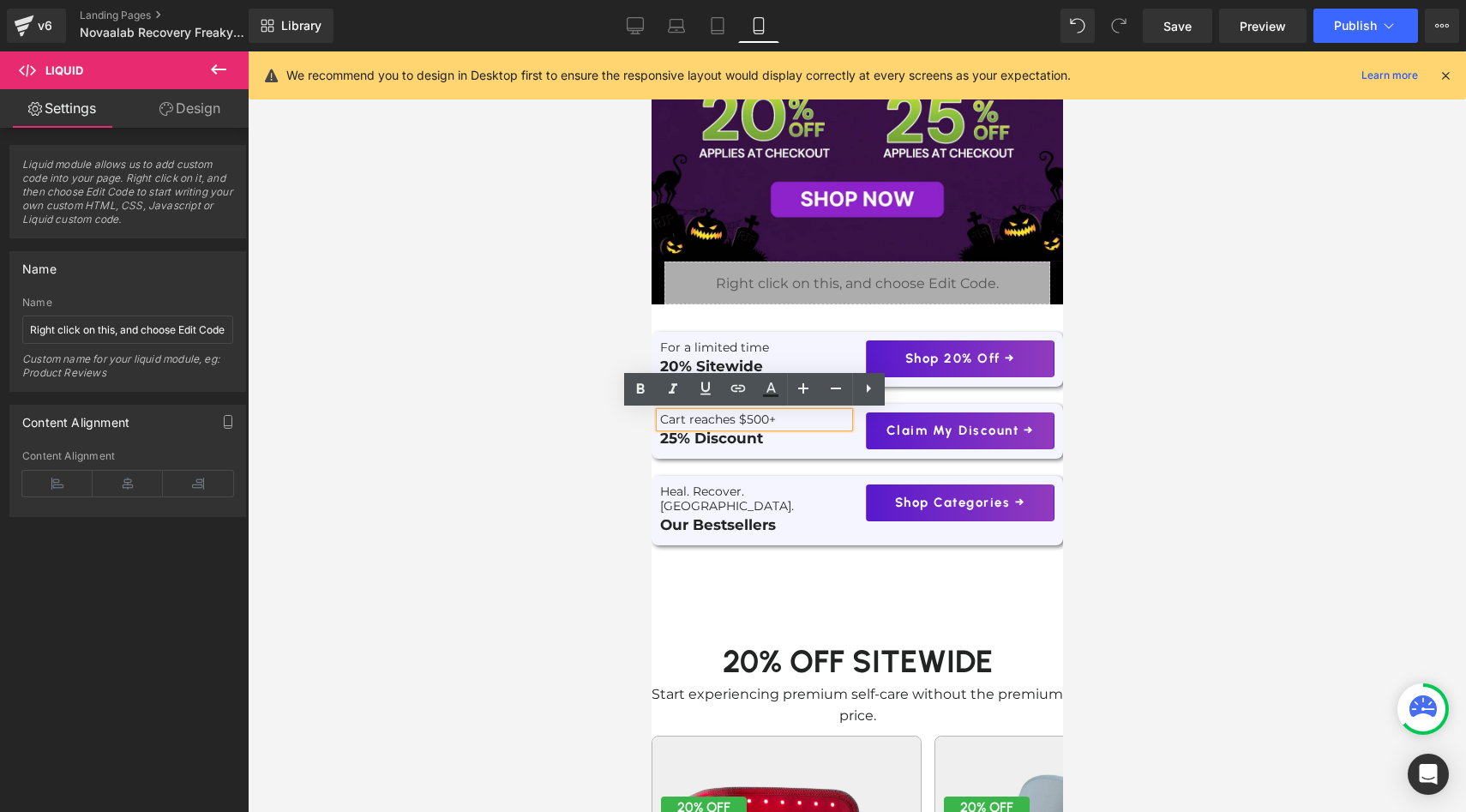
click at [759, 414] on p "Cart reaches $500+" at bounding box center [753, 420] width 188 height 14
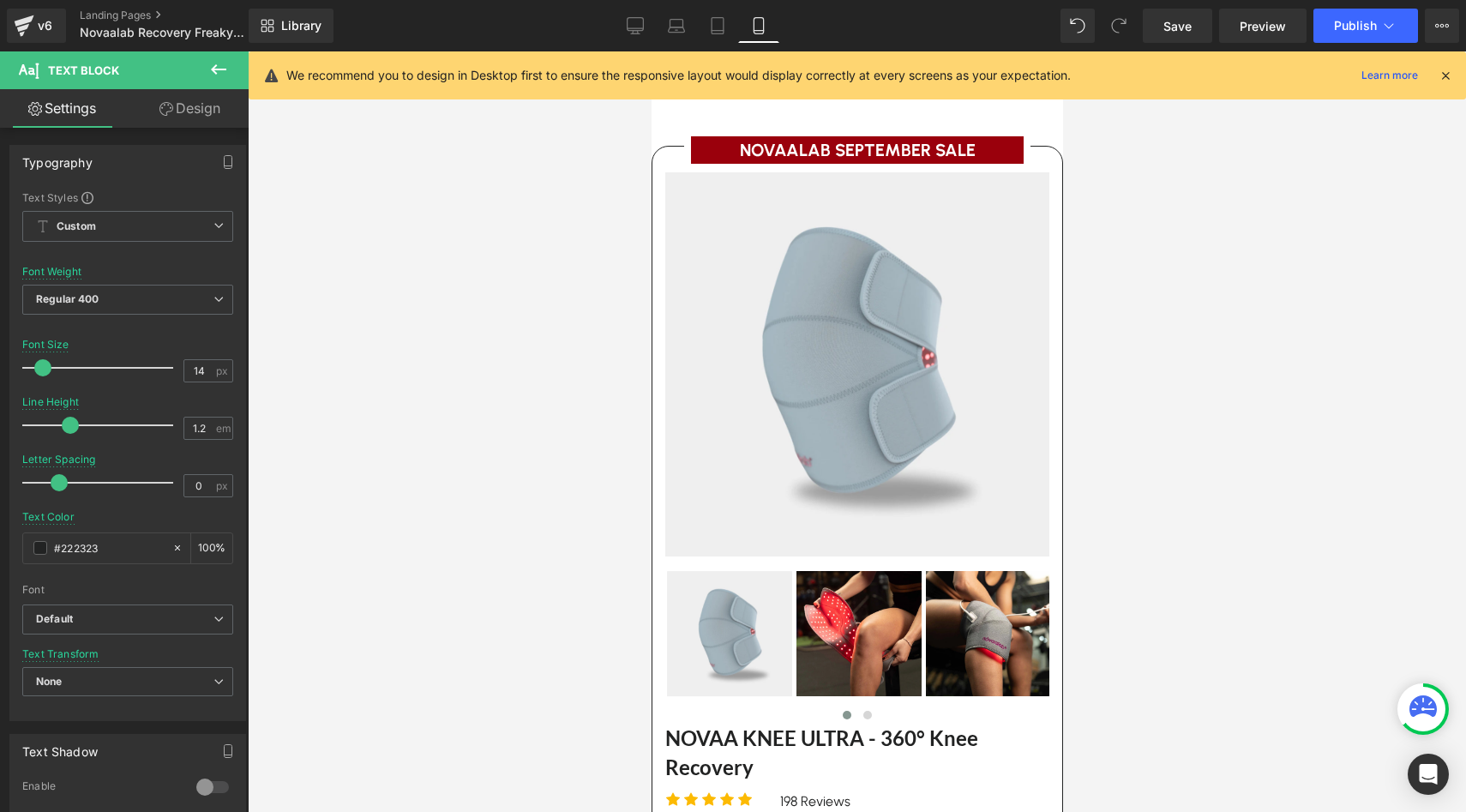
scroll to position [2087, 0]
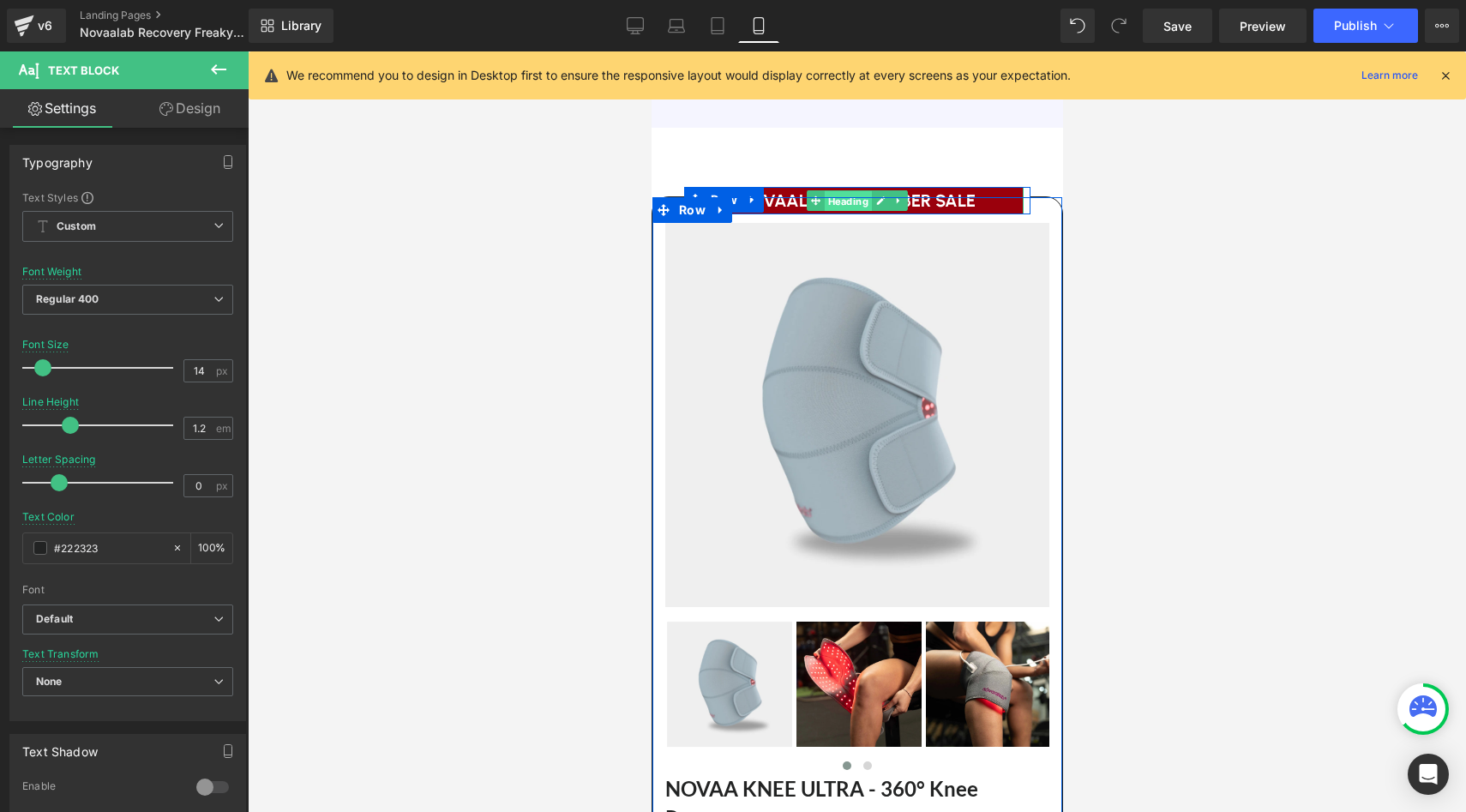
click at [861, 192] on span "Heading" at bounding box center [847, 201] width 47 height 20
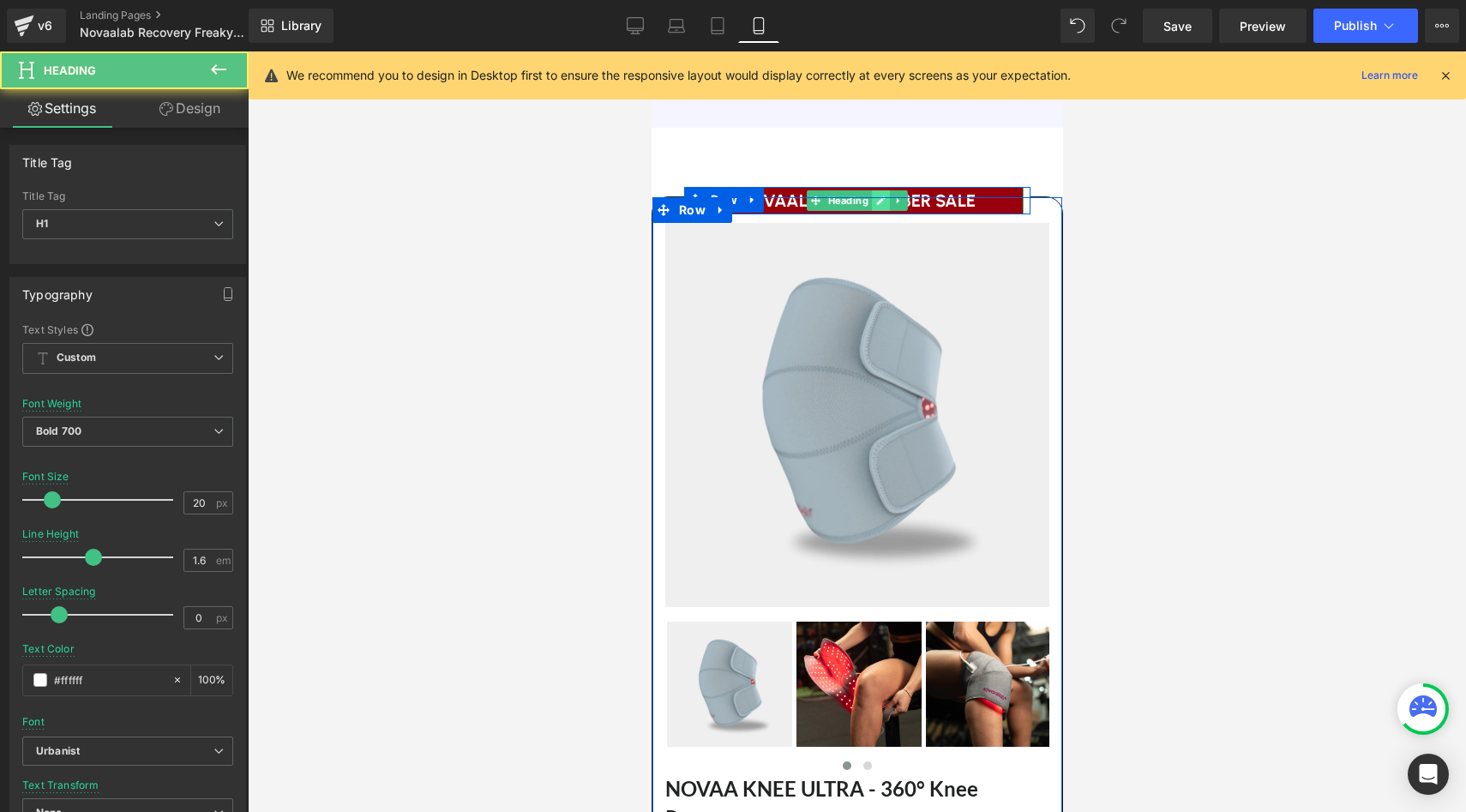
click at [878, 192] on link at bounding box center [880, 200] width 18 height 20
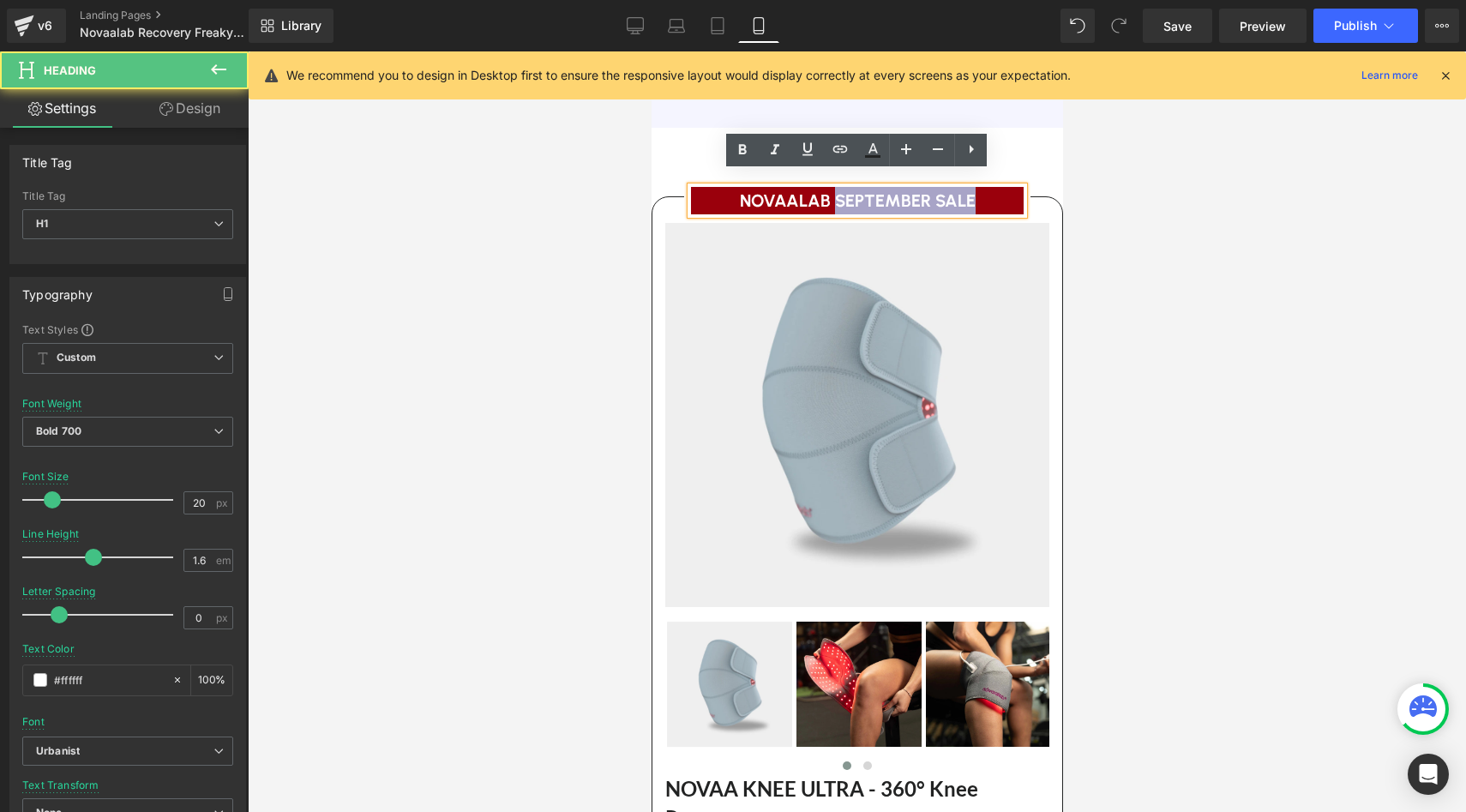
drag, startPoint x: 836, startPoint y: 184, endPoint x: 971, endPoint y: 182, distance: 135.0
click at [973, 187] on h1 "NOVAALAB SEPTEMBER SALE" at bounding box center [856, 201] width 318 height 27
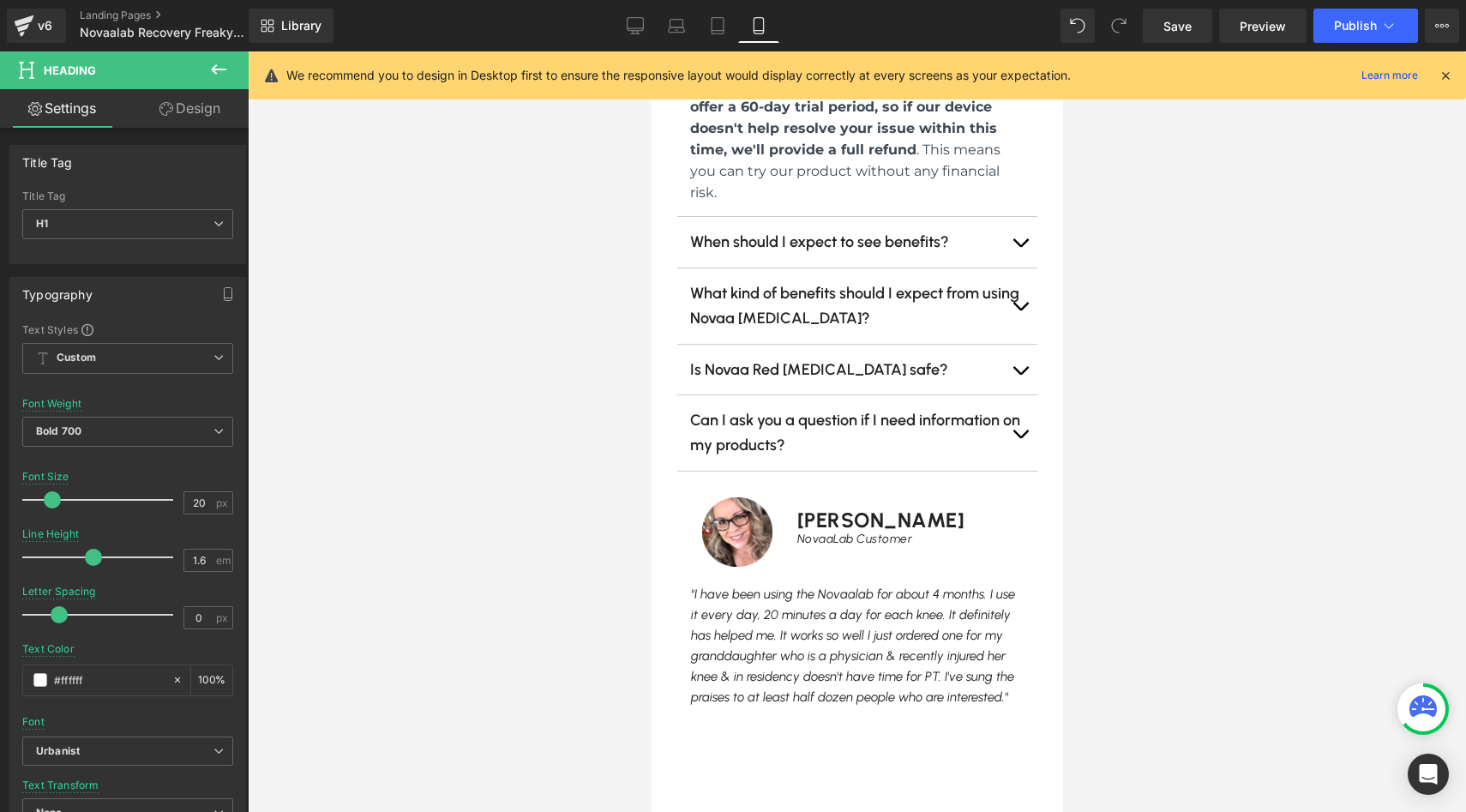
scroll to position [4204, 0]
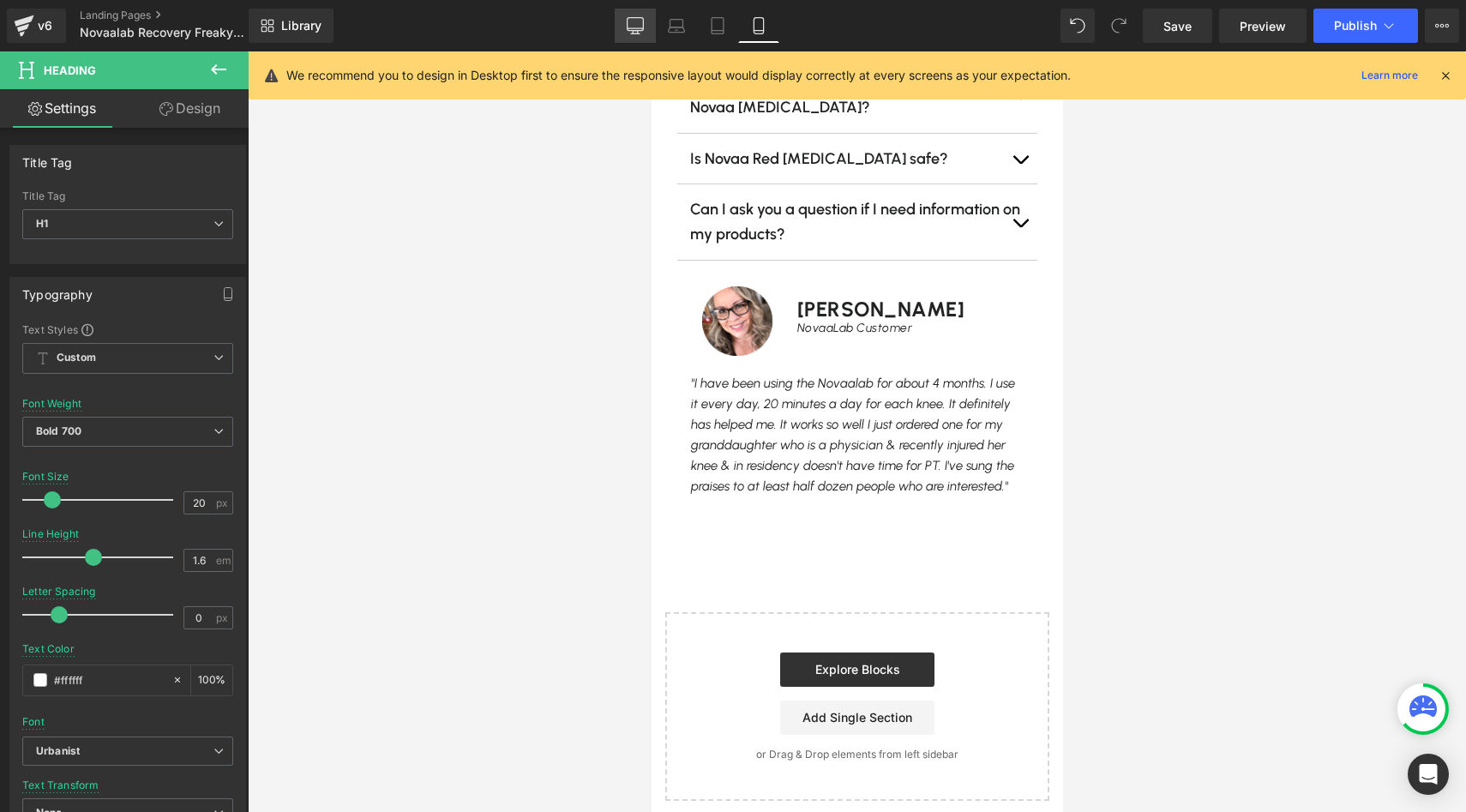
click at [634, 20] on icon at bounding box center [634, 25] width 17 height 17
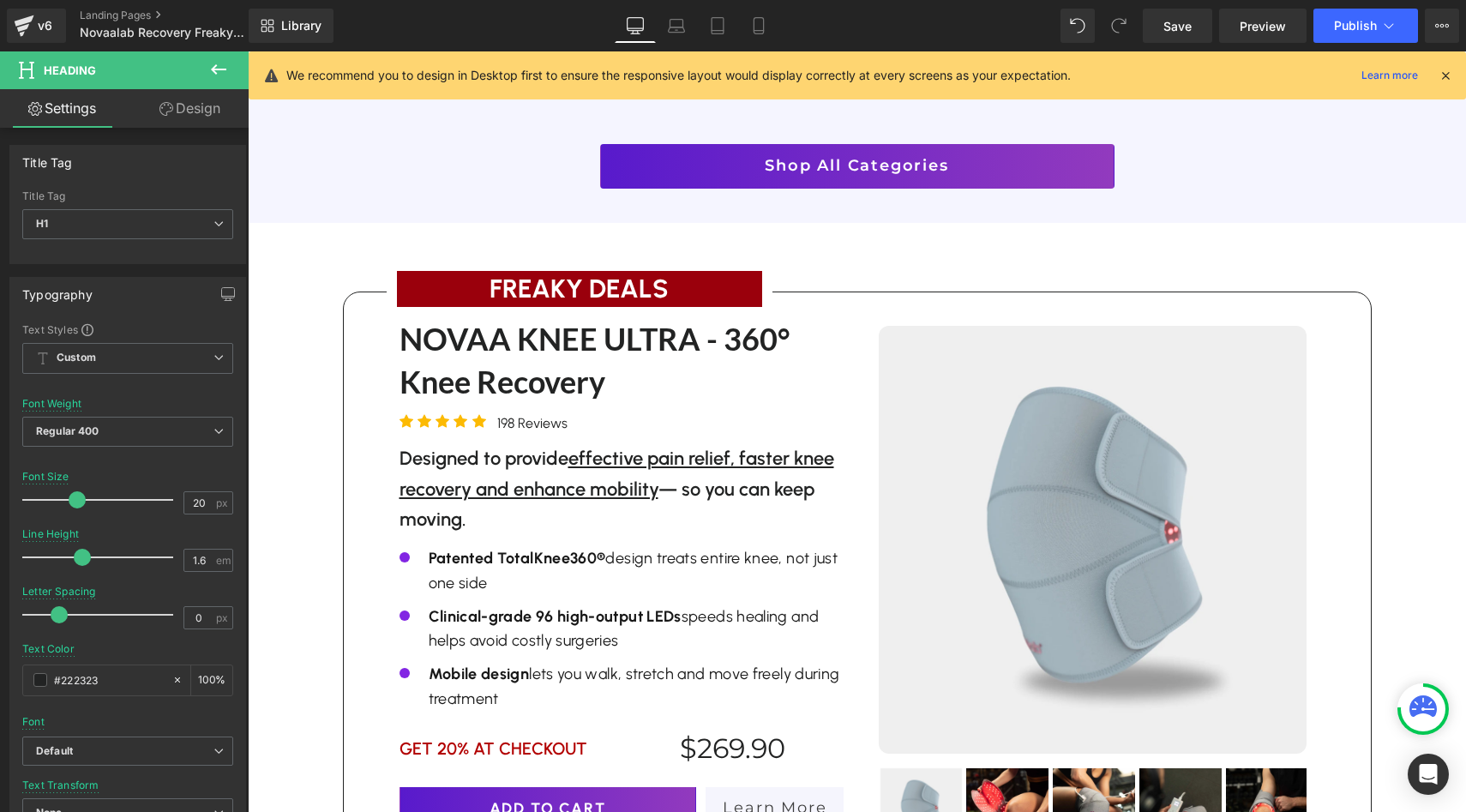
scroll to position [2030, 0]
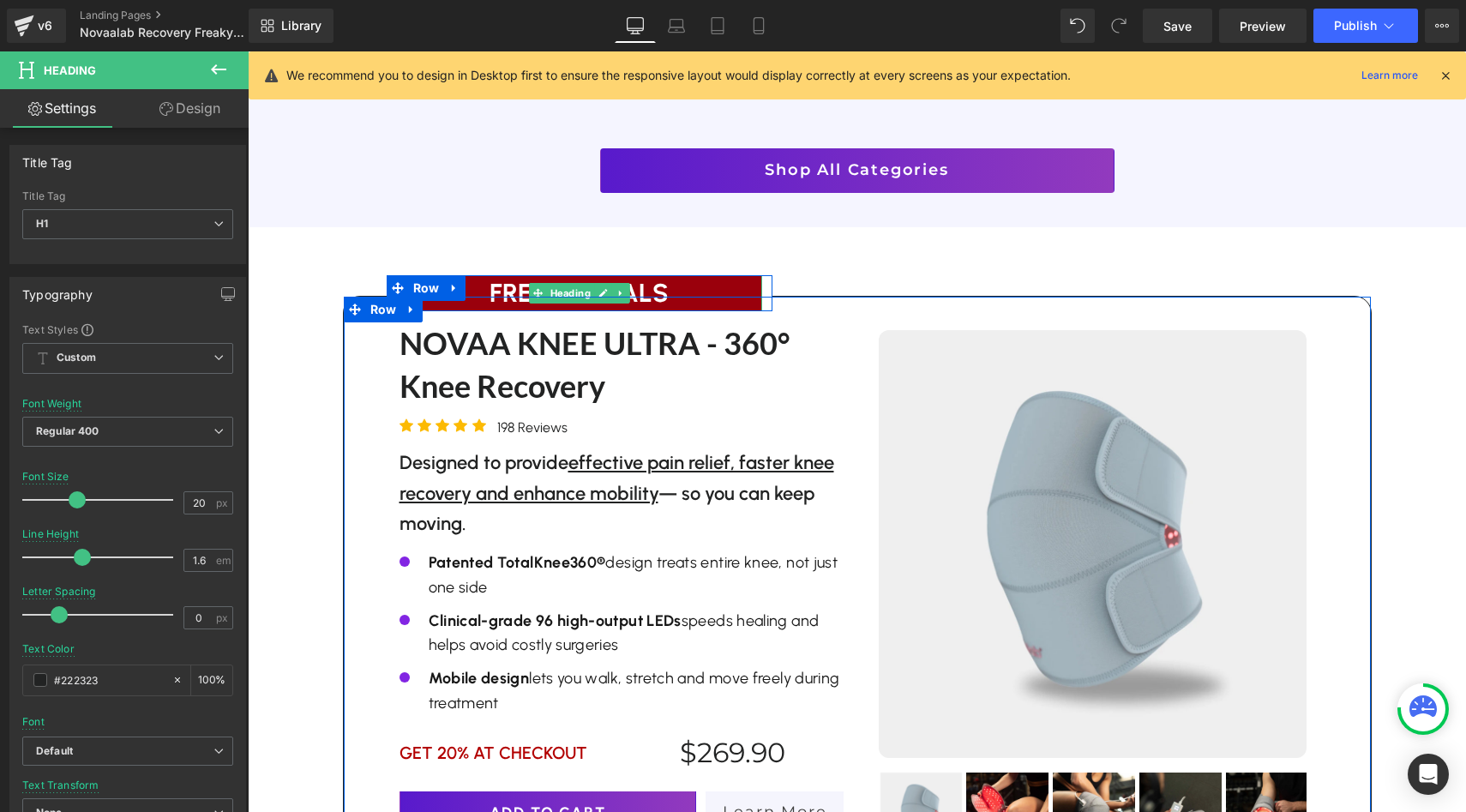
click at [487, 275] on h1 "FREAKY DEALS" at bounding box center [579, 292] width 365 height 36
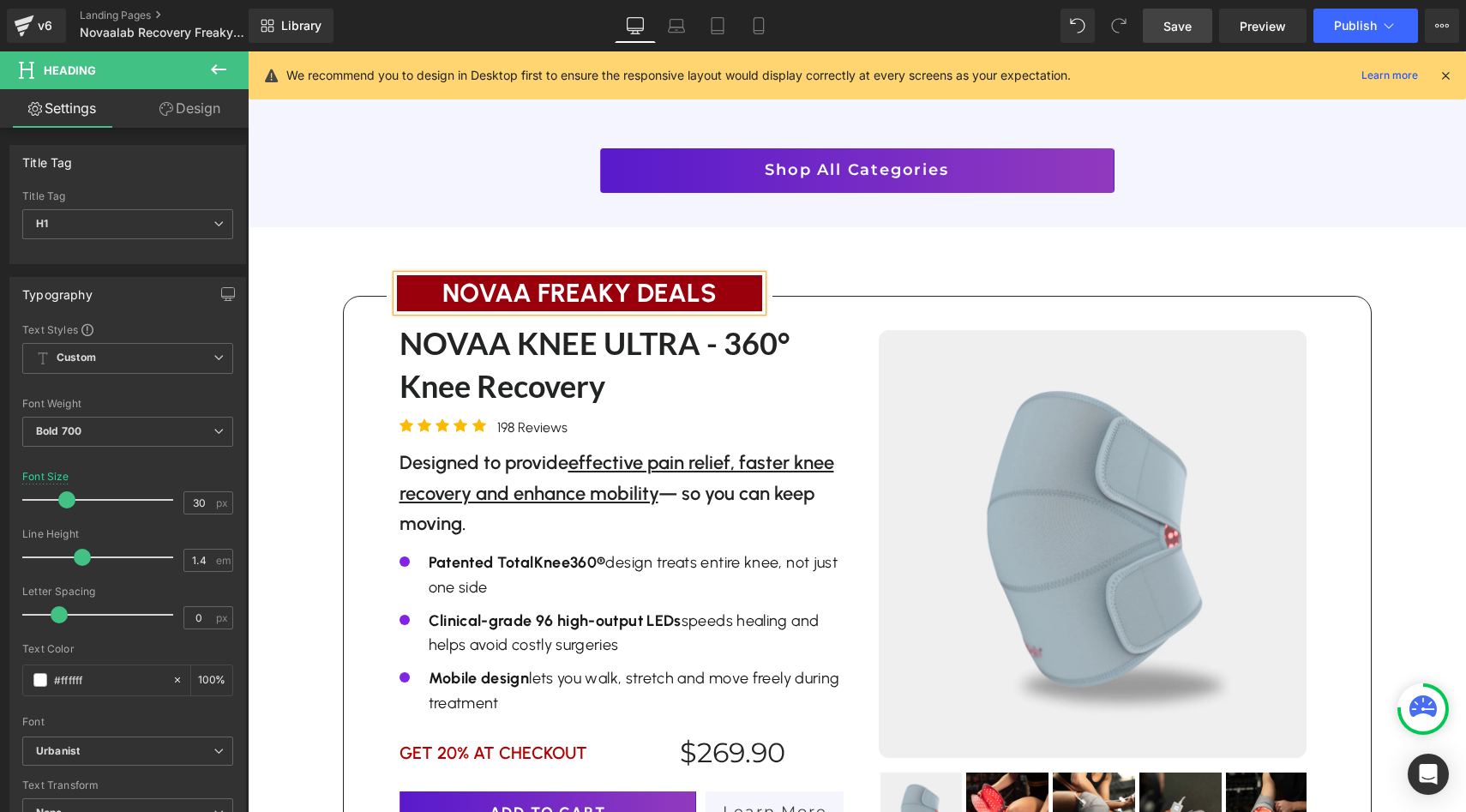
click at [1171, 27] on span "Save" at bounding box center [1178, 26] width 28 height 18
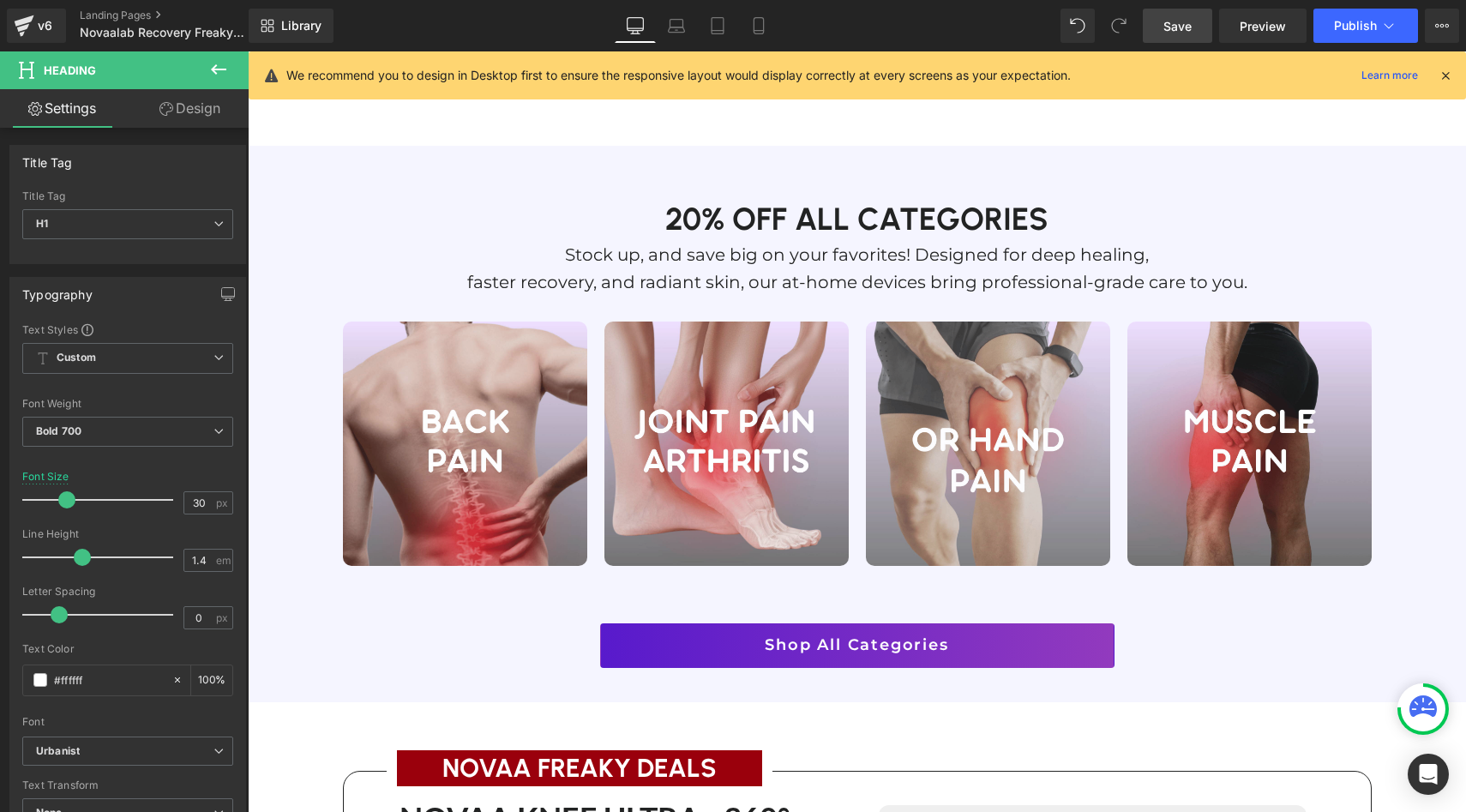
scroll to position [1331, 0]
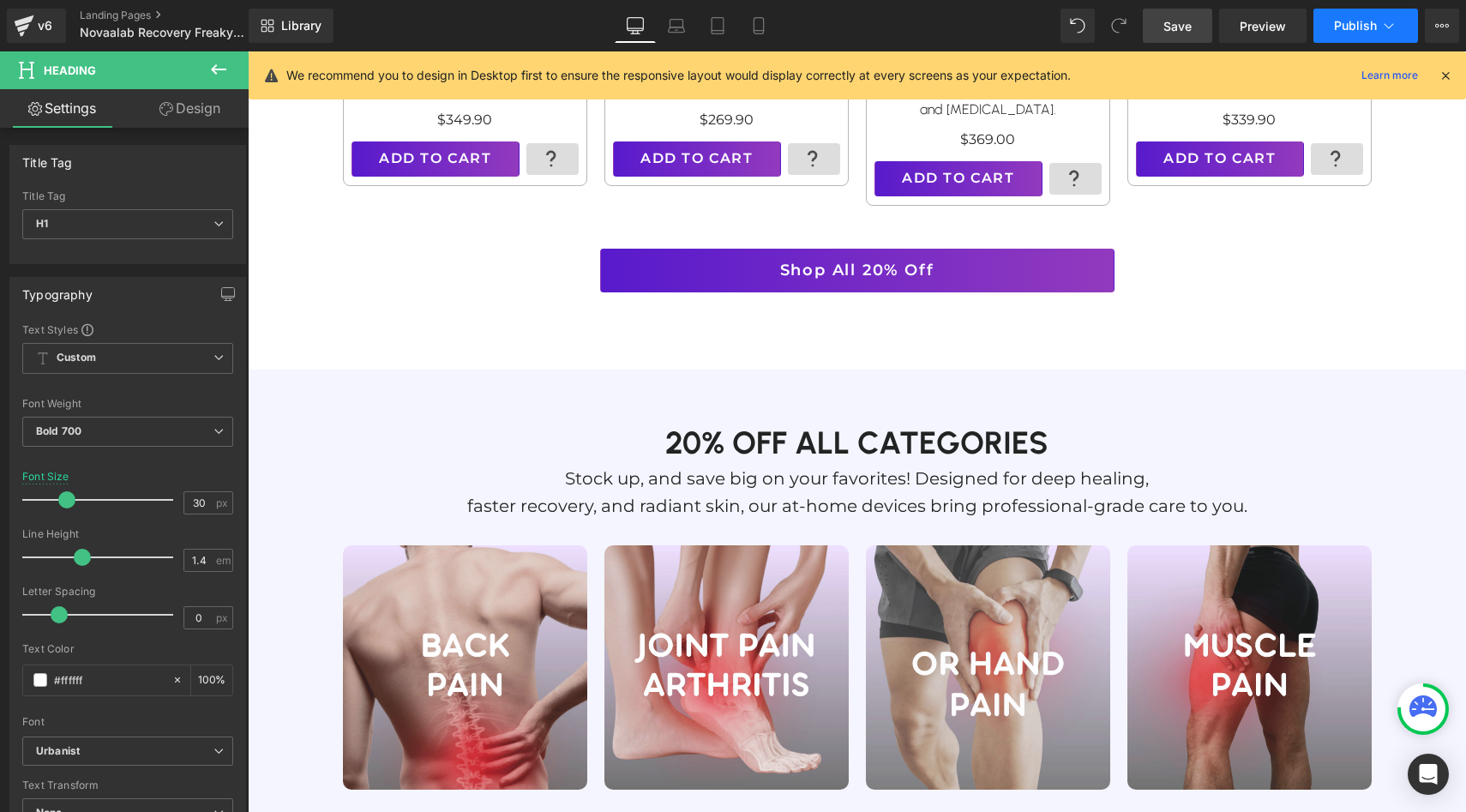
click at [1355, 27] on span "Publish" at bounding box center [1356, 26] width 43 height 14
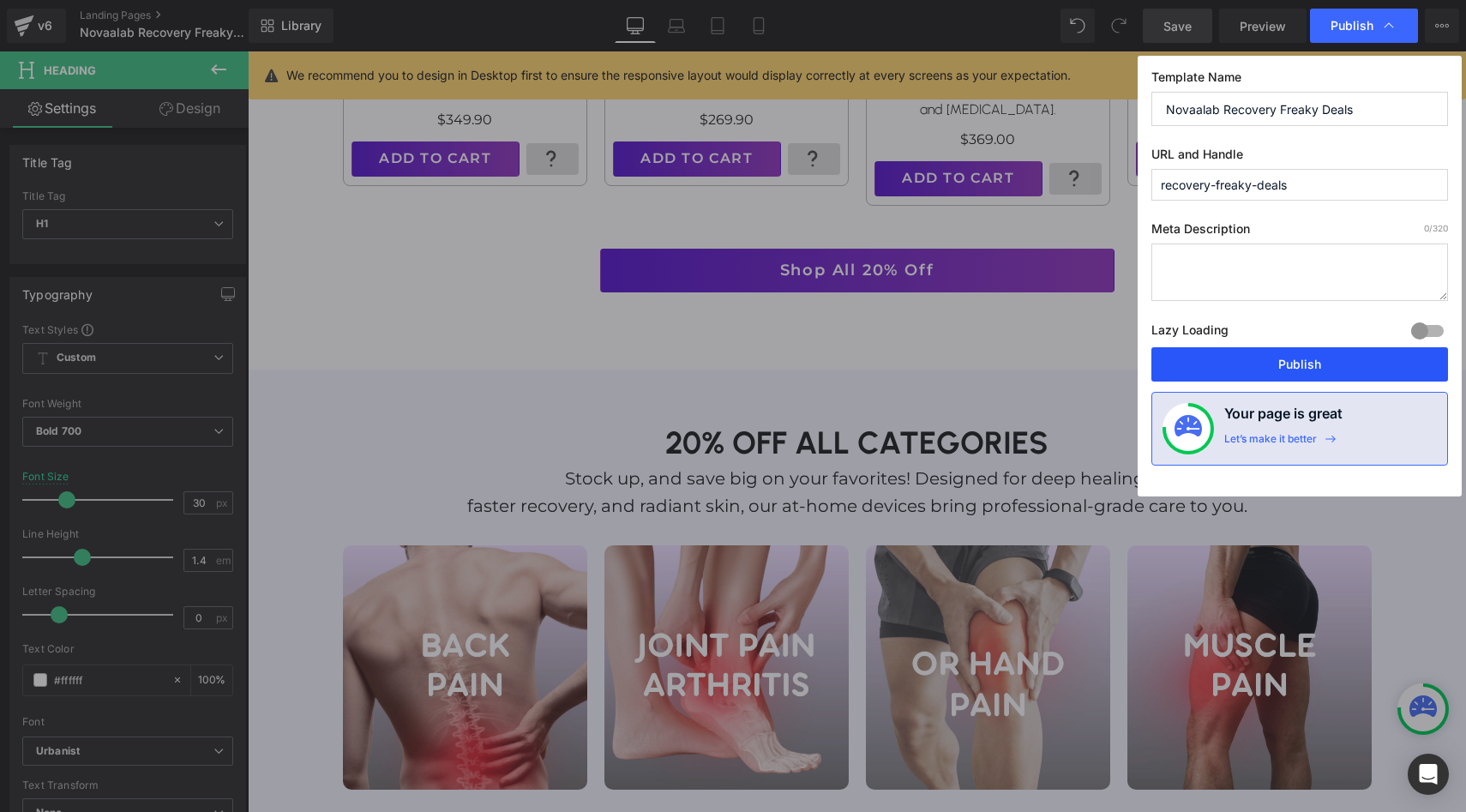
click at [1274, 359] on button "Publish" at bounding box center [1300, 364] width 297 height 34
